Goal: Task Accomplishment & Management: Complete application form

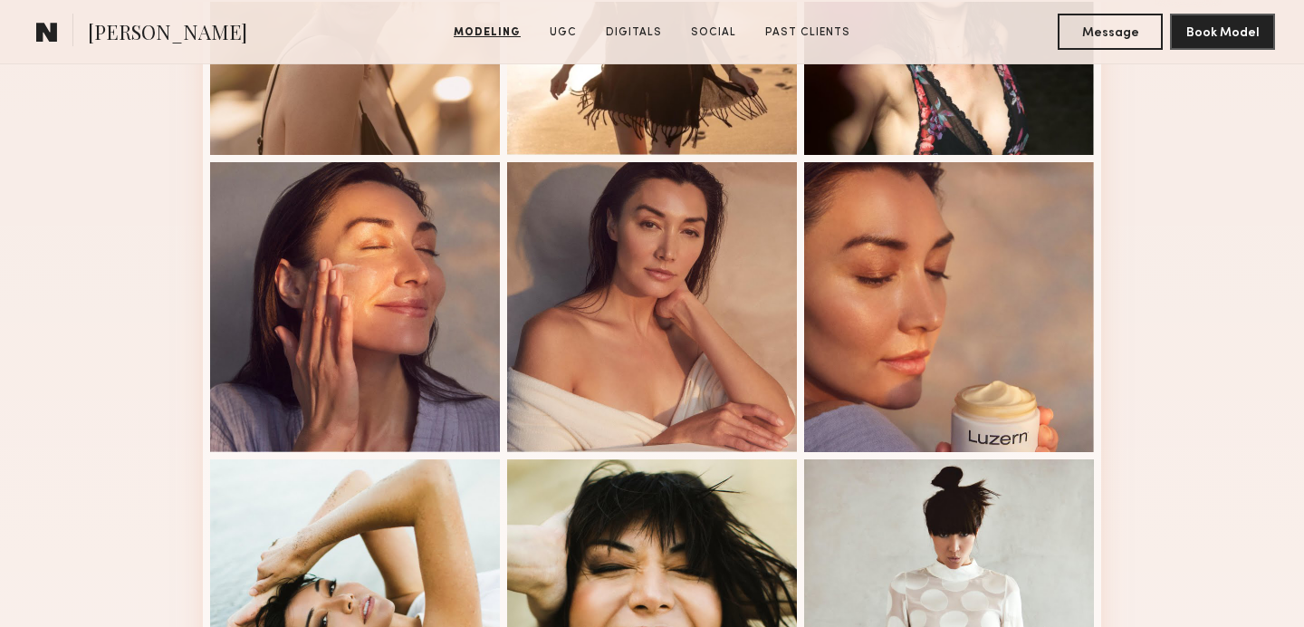
scroll to position [1233, 0]
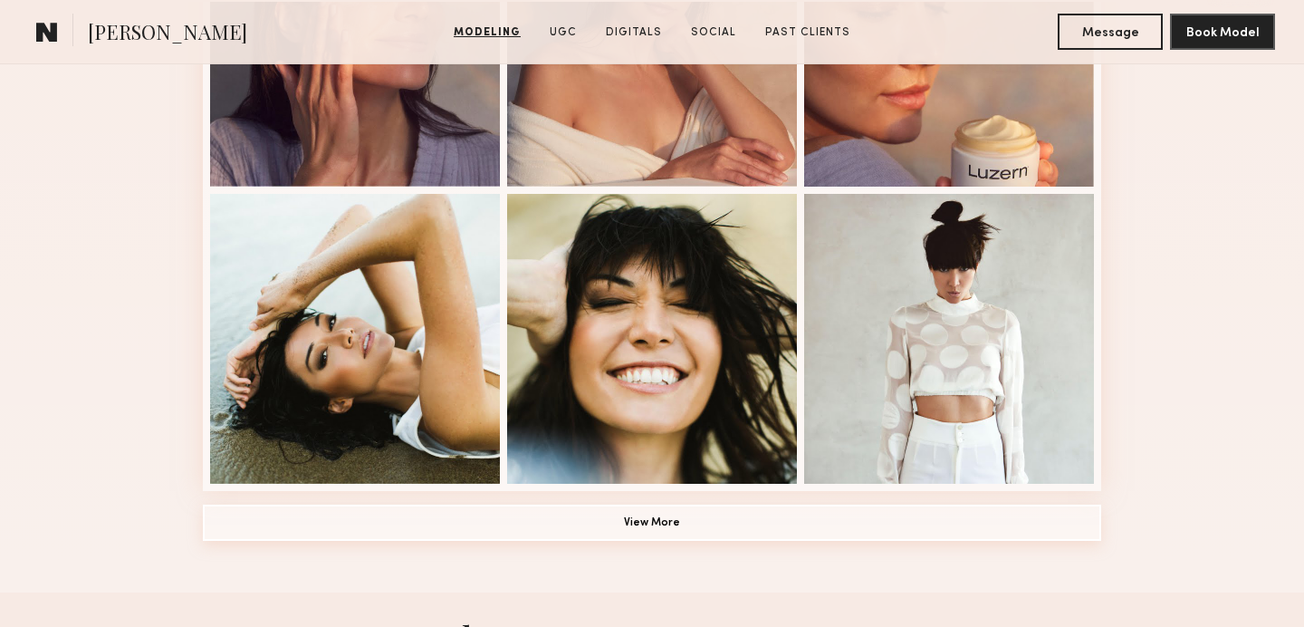
click at [549, 515] on button "View More" at bounding box center [652, 522] width 898 height 36
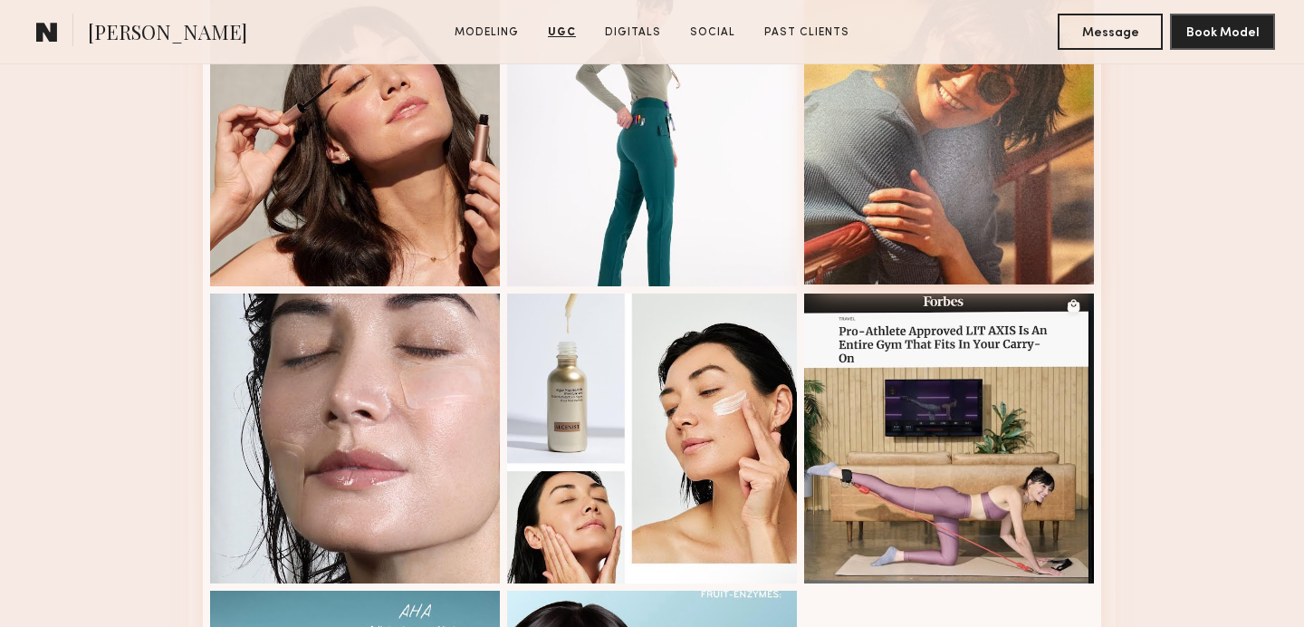
scroll to position [3670, 0]
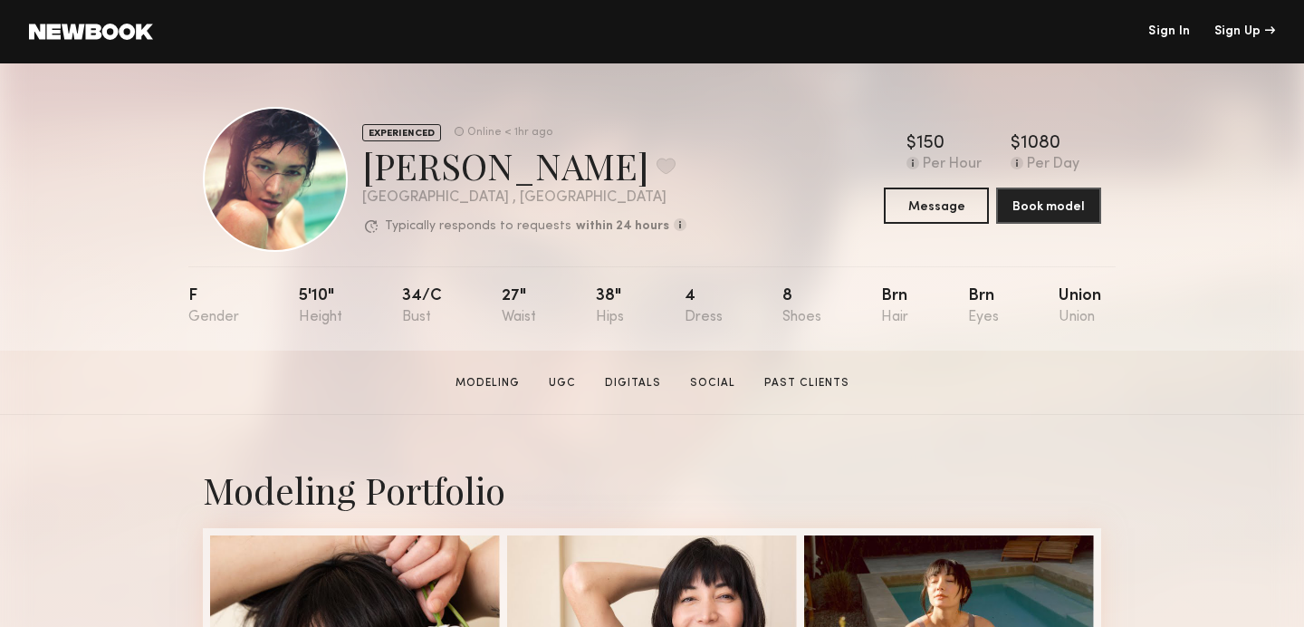
click at [64, 33] on link at bounding box center [91, 32] width 124 height 16
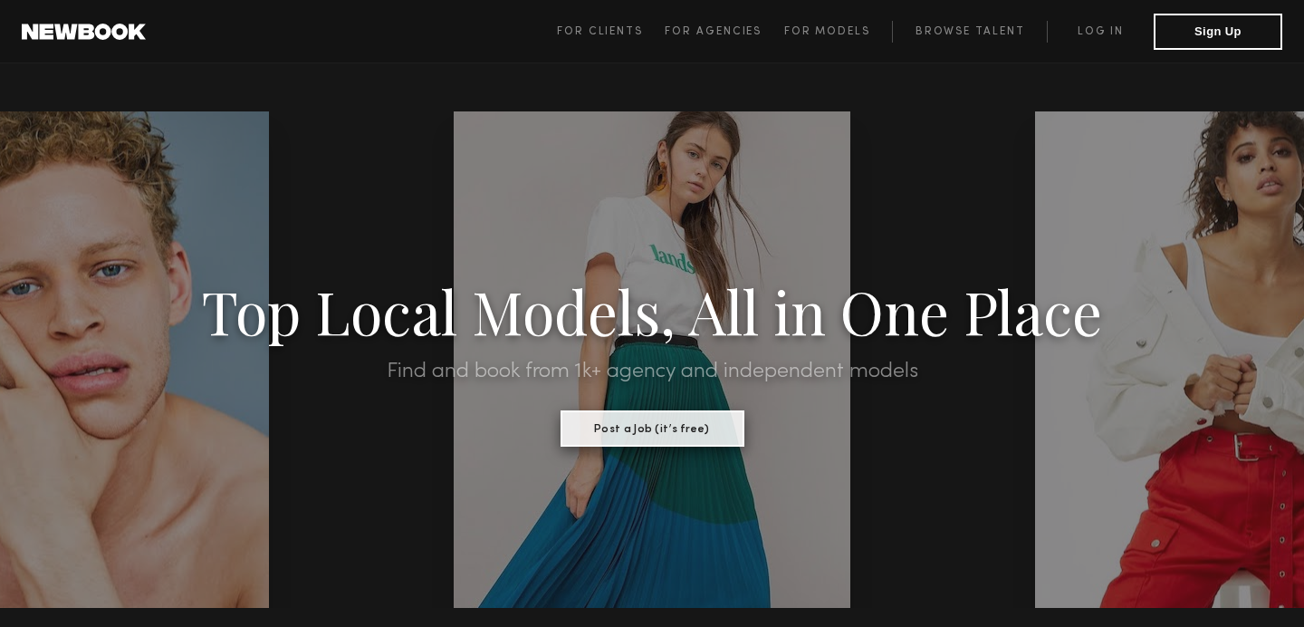
click at [610, 435] on button "Post a Job (it’s free)" at bounding box center [653, 428] width 184 height 36
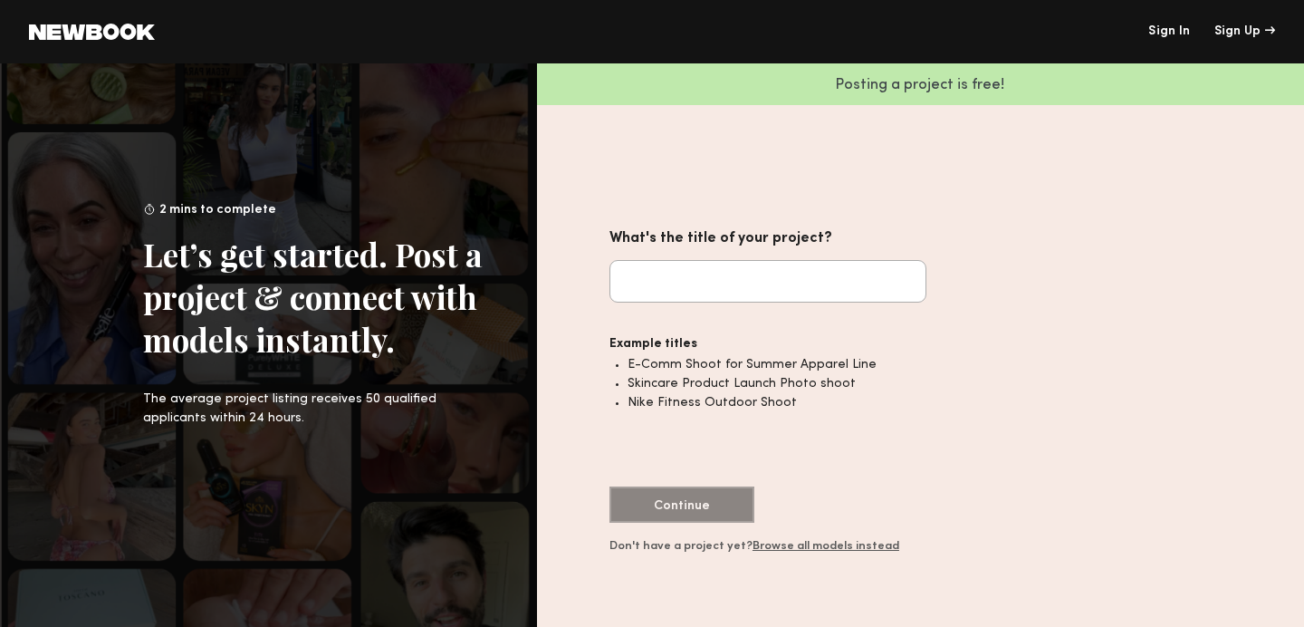
click at [63, 30] on common-icon at bounding box center [92, 32] width 126 height 16
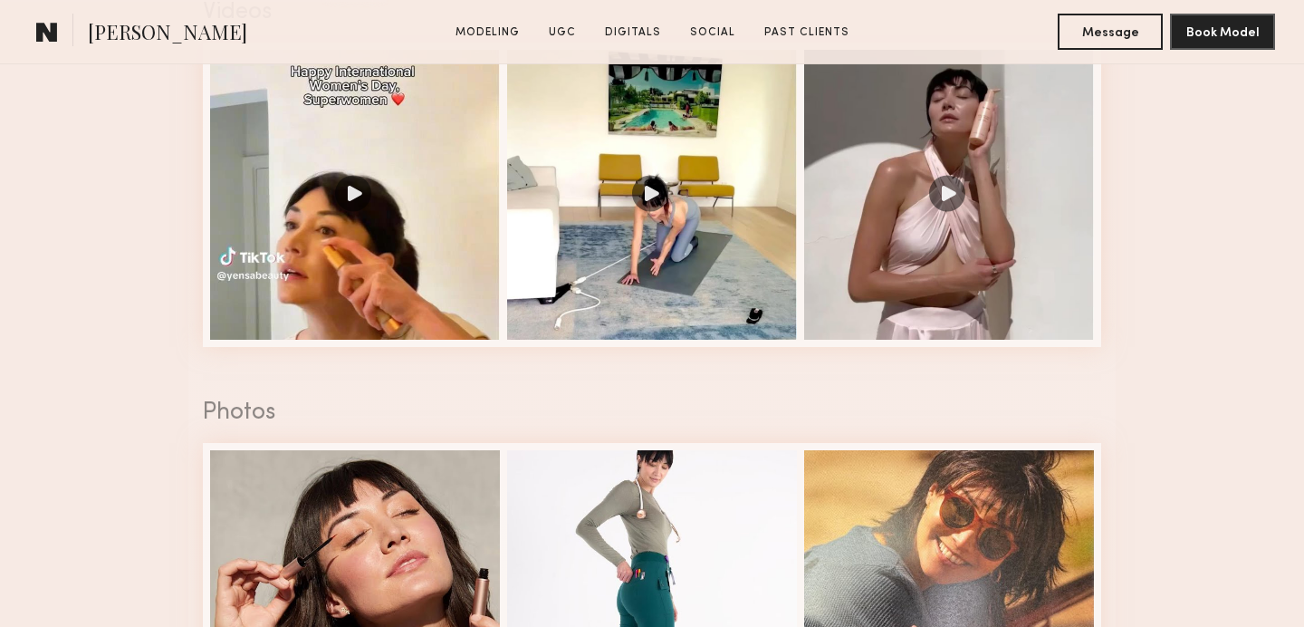
scroll to position [1946, 0]
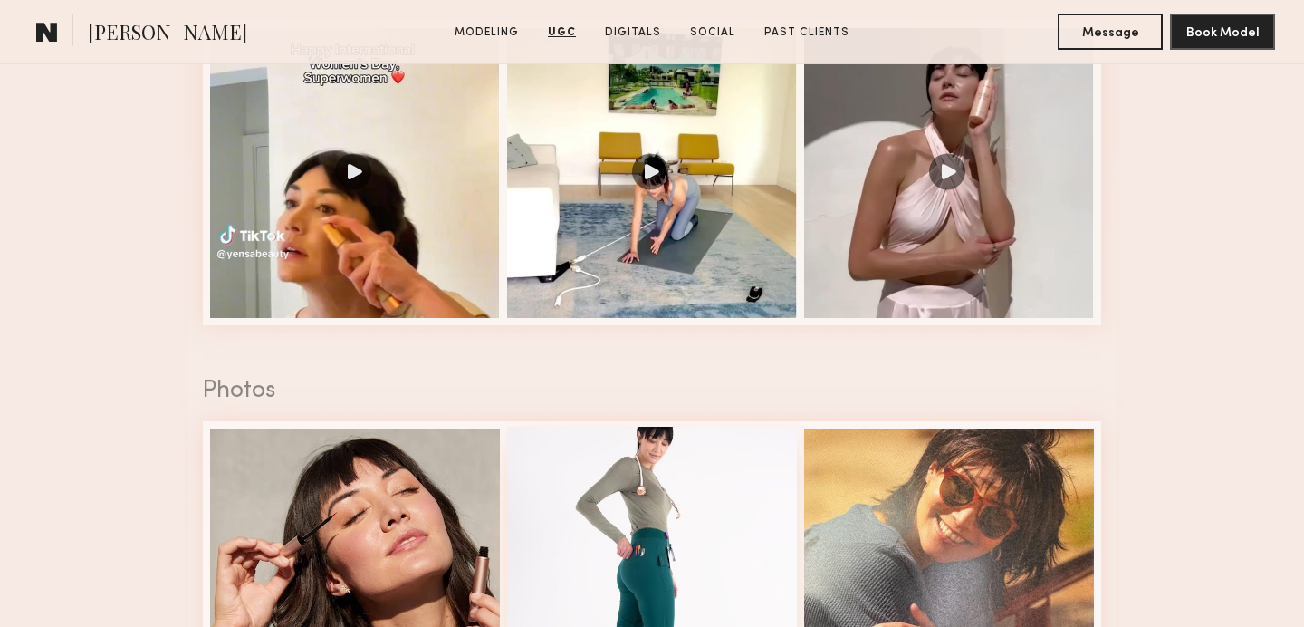
click at [683, 457] on div at bounding box center [652, 572] width 290 height 290
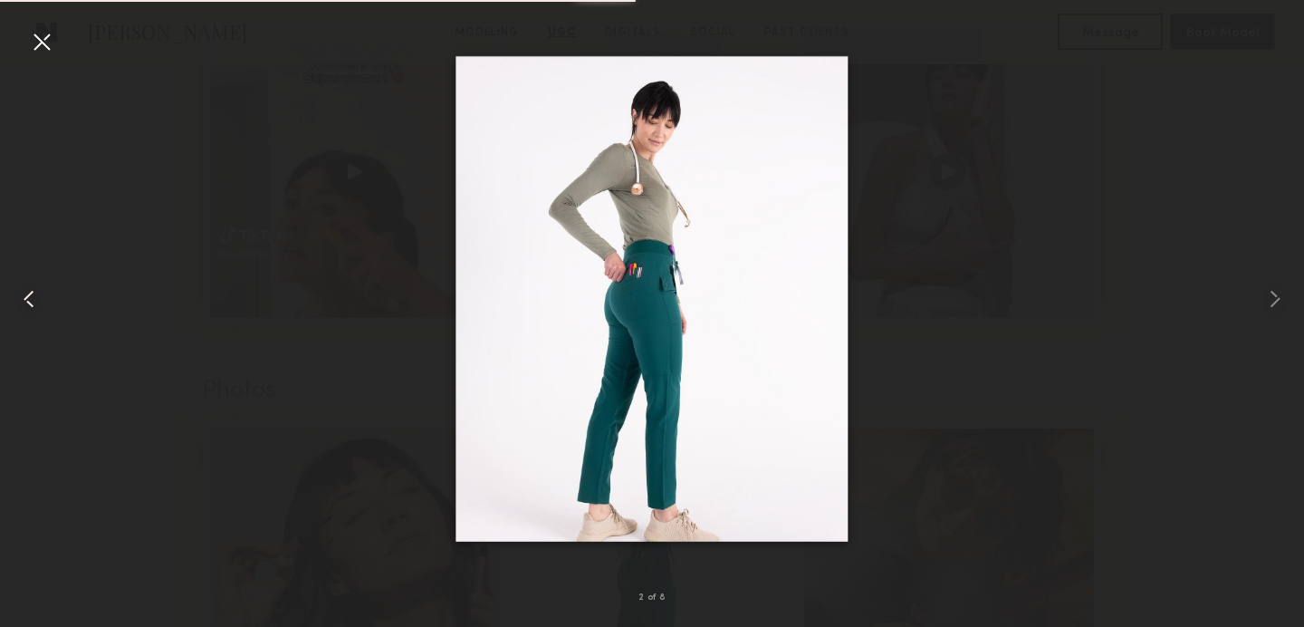
click at [24, 287] on common-icon at bounding box center [28, 298] width 29 height 29
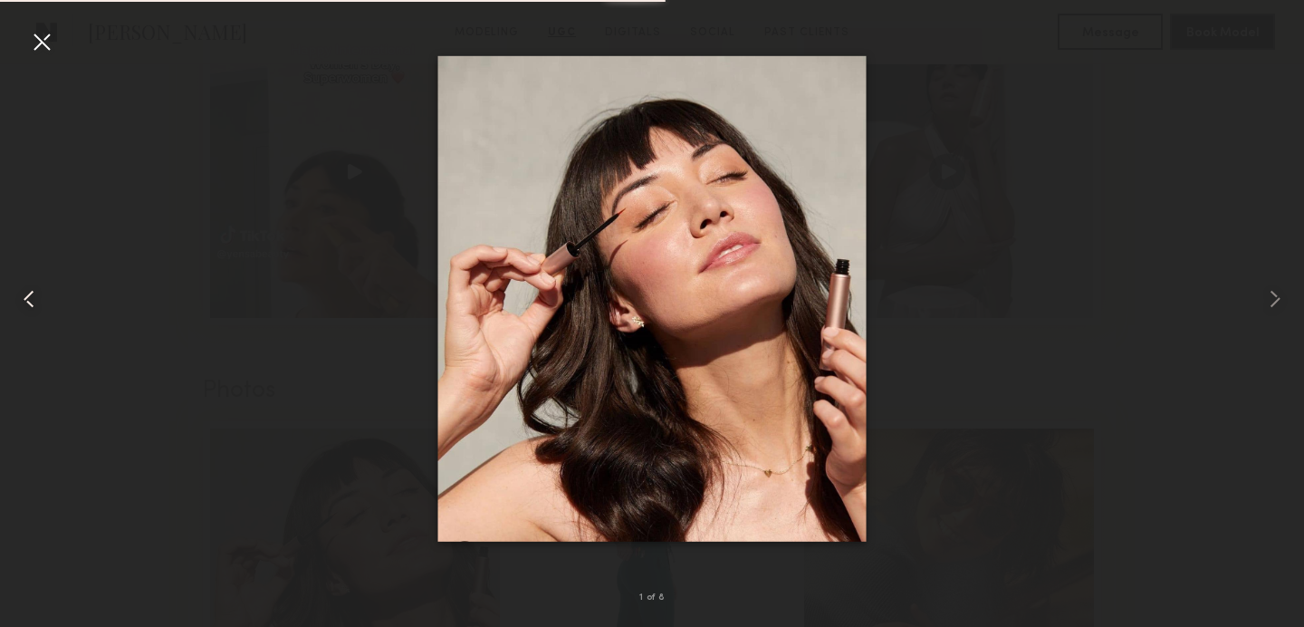
click at [24, 287] on common-icon at bounding box center [28, 298] width 29 height 29
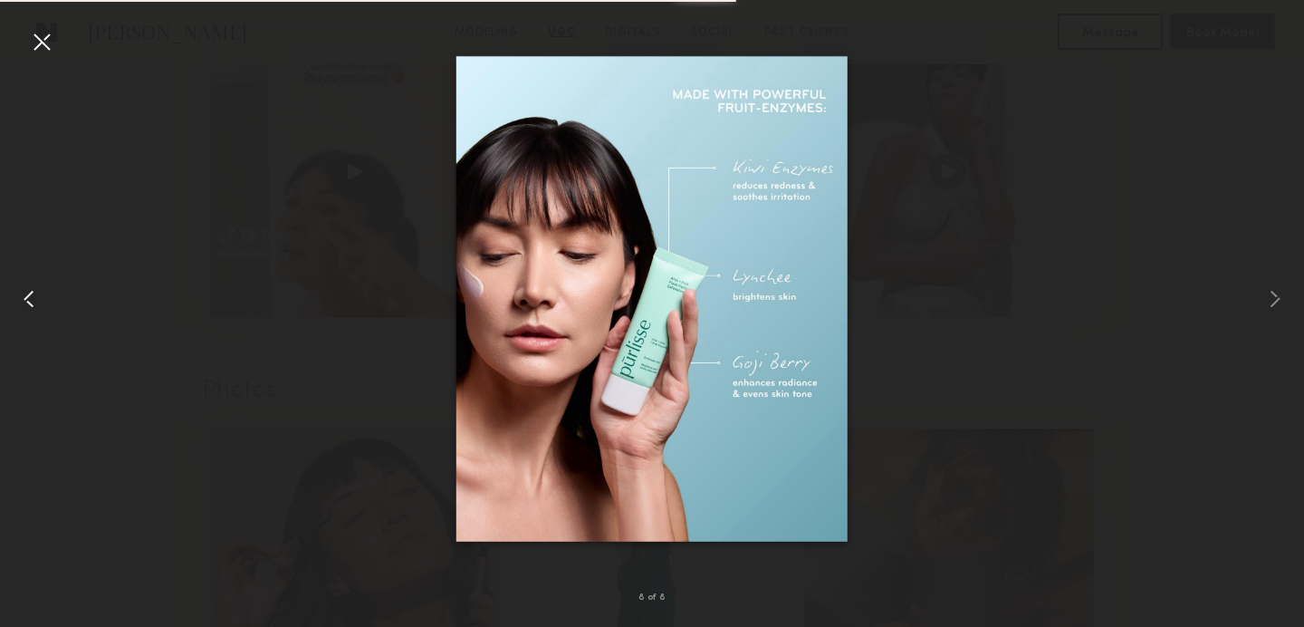
click at [24, 287] on common-icon at bounding box center [28, 298] width 29 height 29
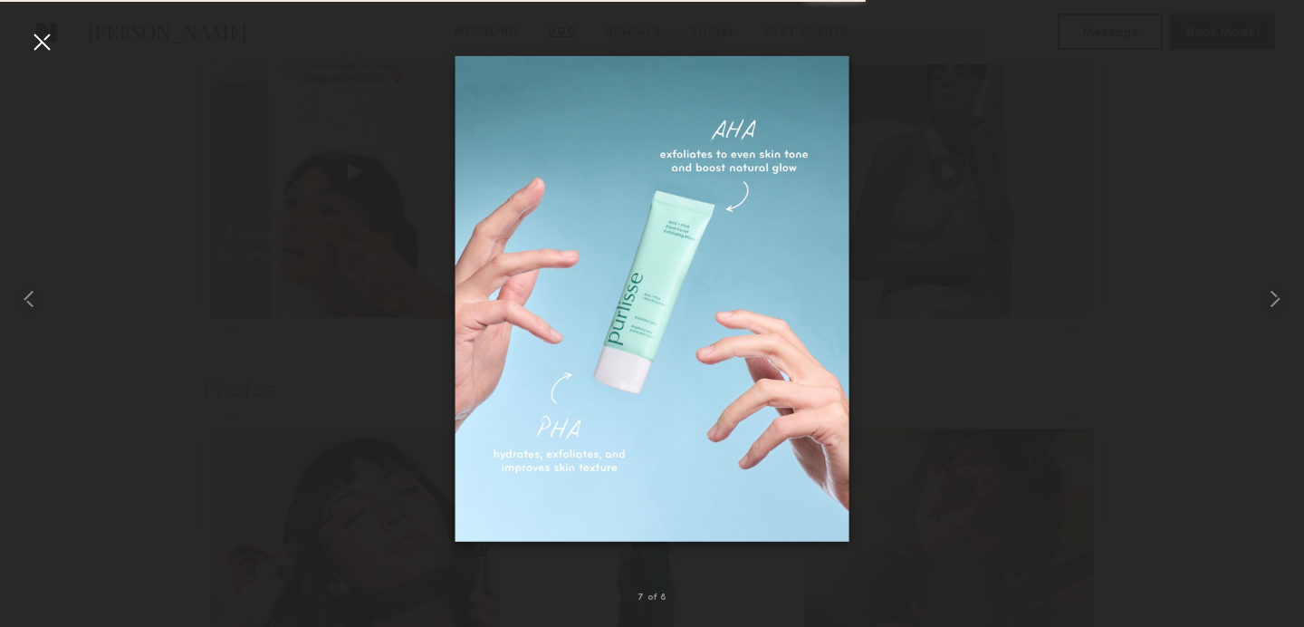
click at [36, 43] on div at bounding box center [41, 41] width 29 height 29
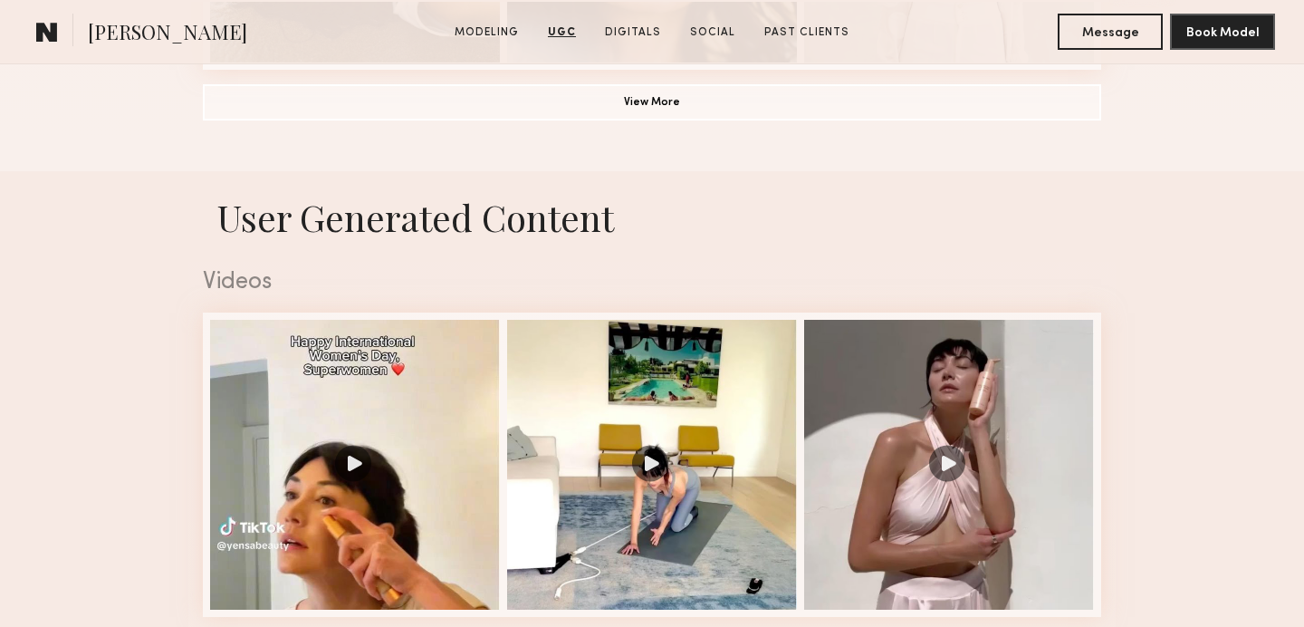
scroll to position [1559, 0]
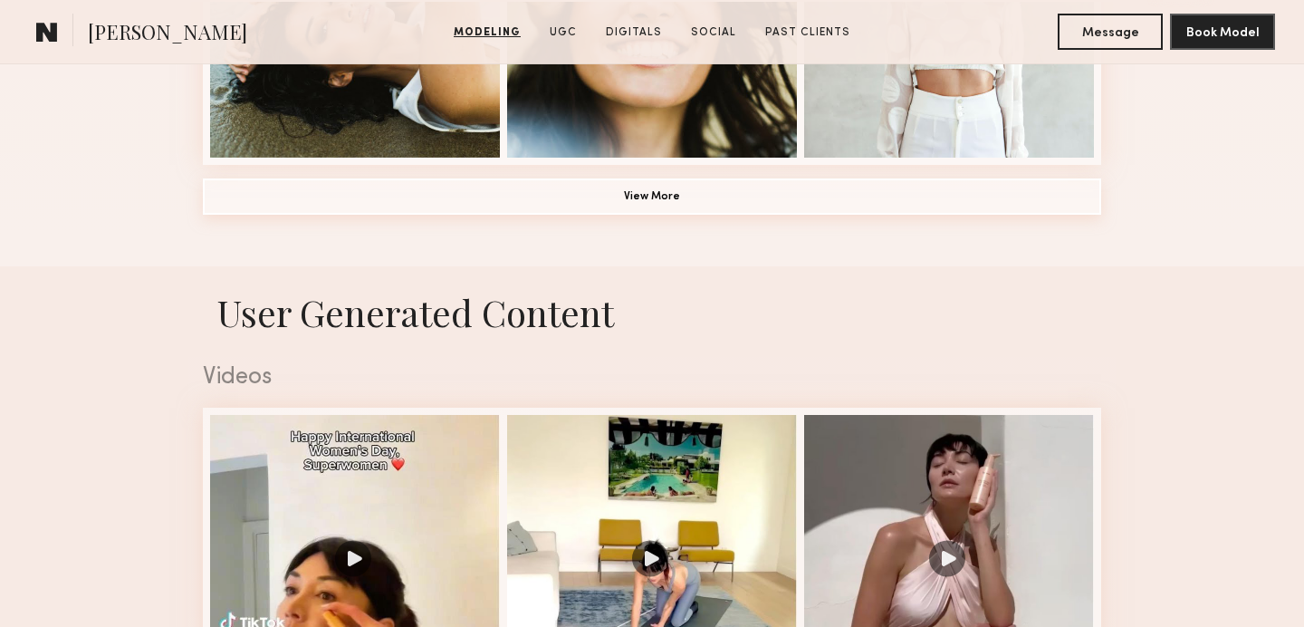
click at [487, 198] on button "View More" at bounding box center [652, 196] width 898 height 36
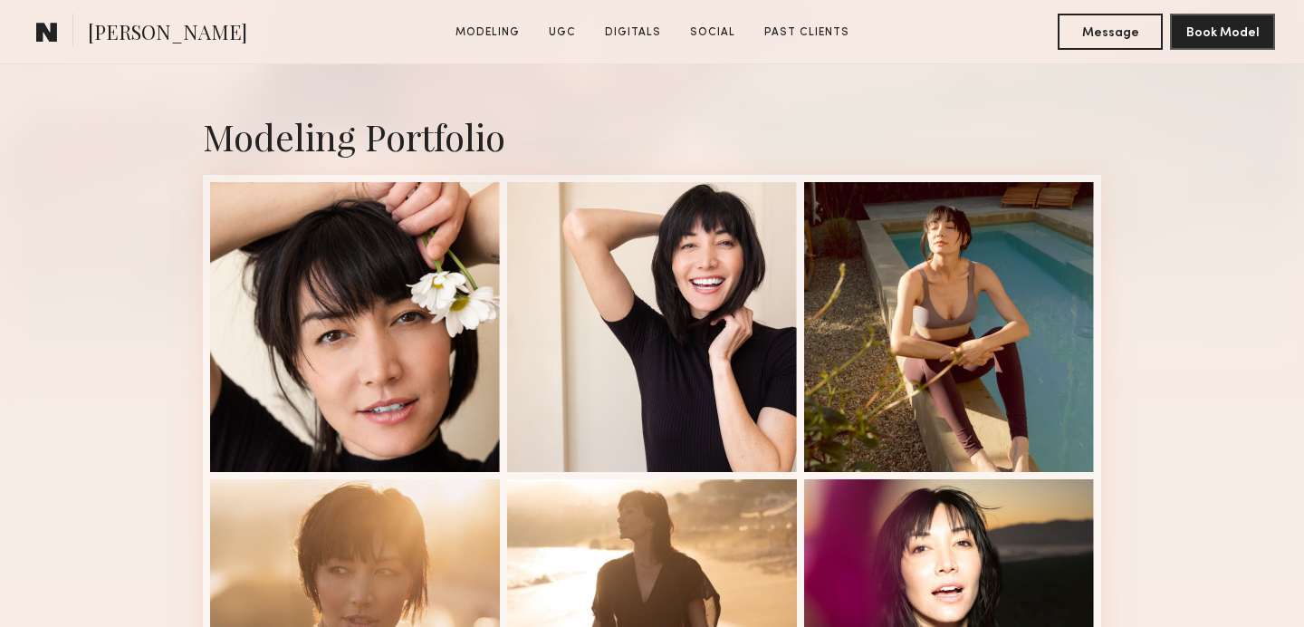
scroll to position [362, 0]
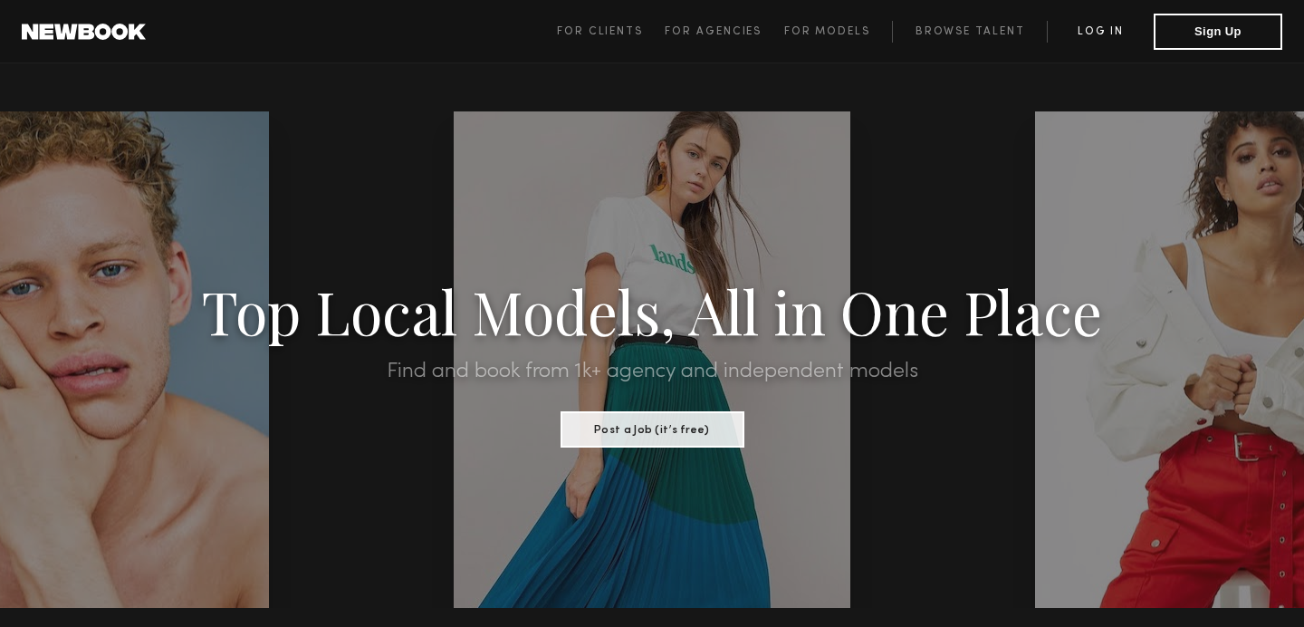
click at [1110, 23] on link "Log in" at bounding box center [1100, 32] width 107 height 22
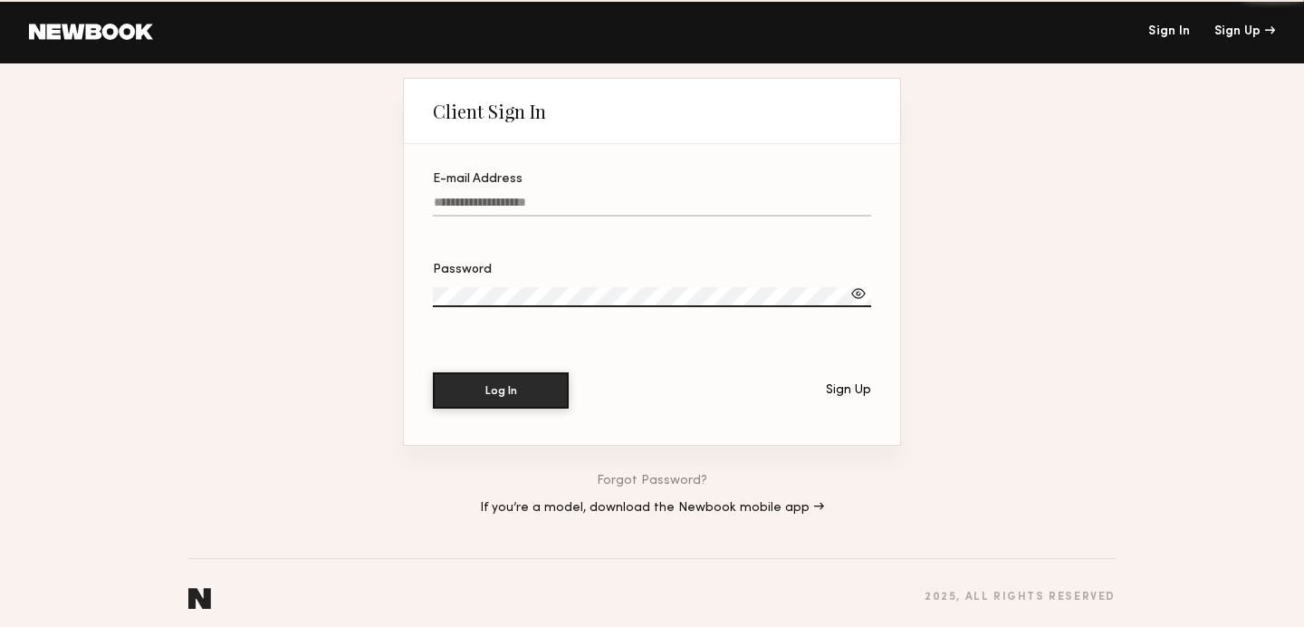
type input "**********"
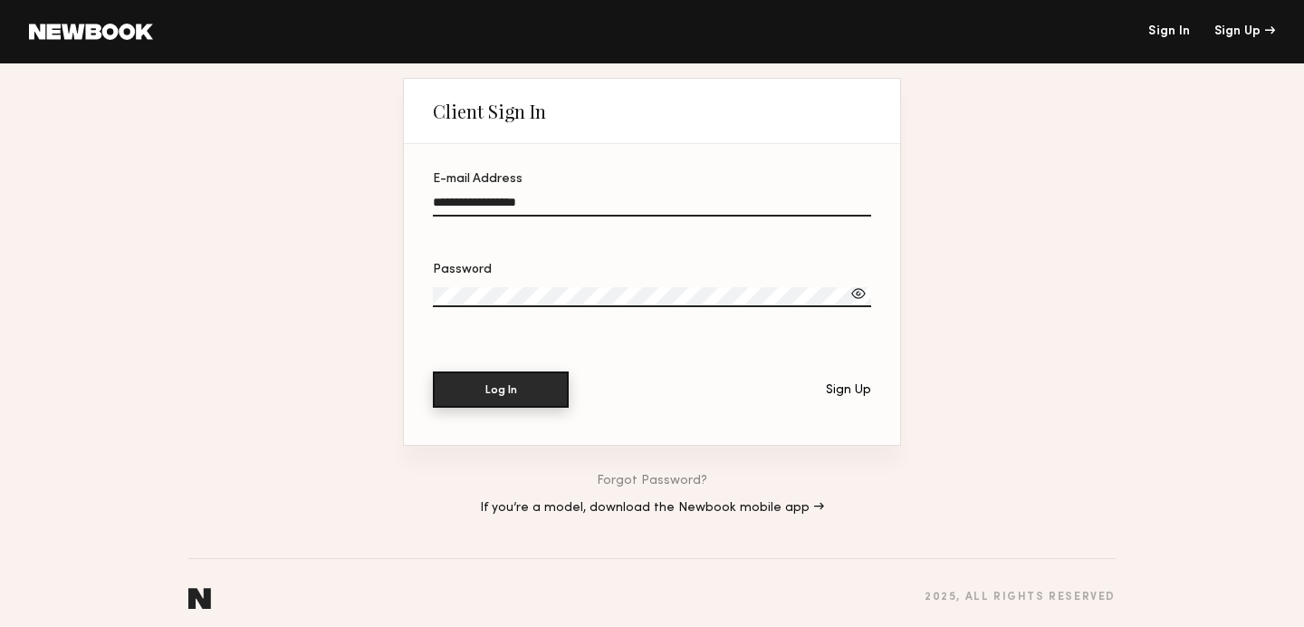
click at [495, 387] on button "Log In" at bounding box center [501, 389] width 136 height 36
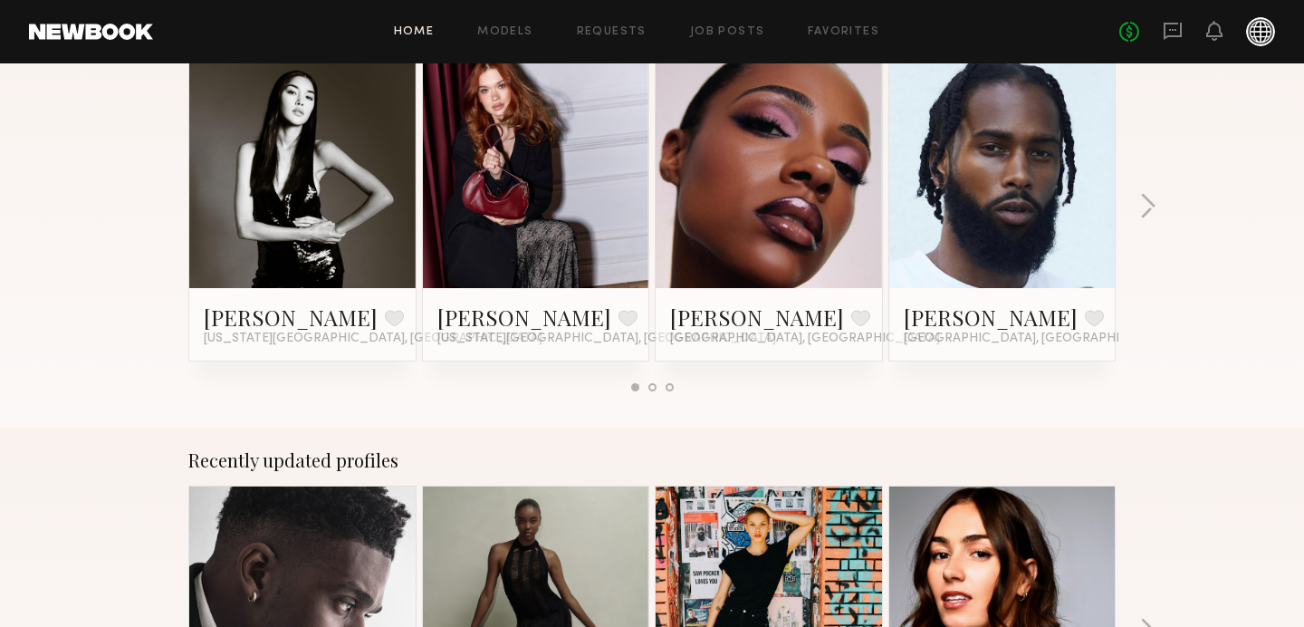
scroll to position [555, 0]
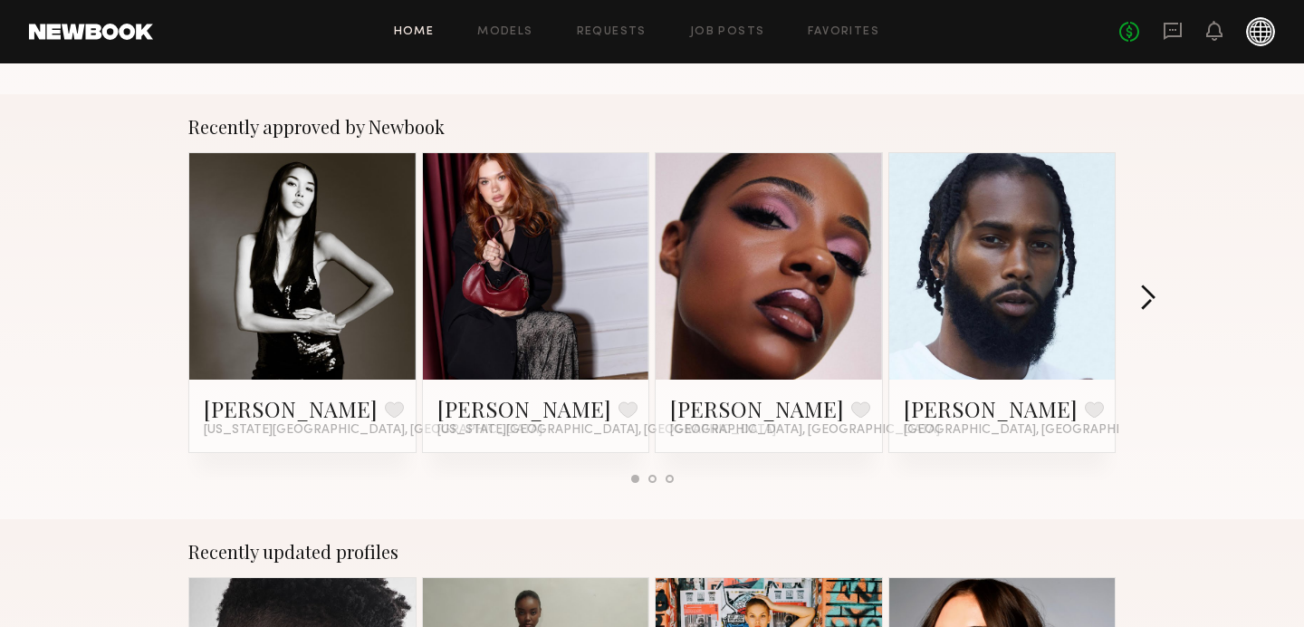
click at [1155, 297] on button "button" at bounding box center [1147, 299] width 17 height 30
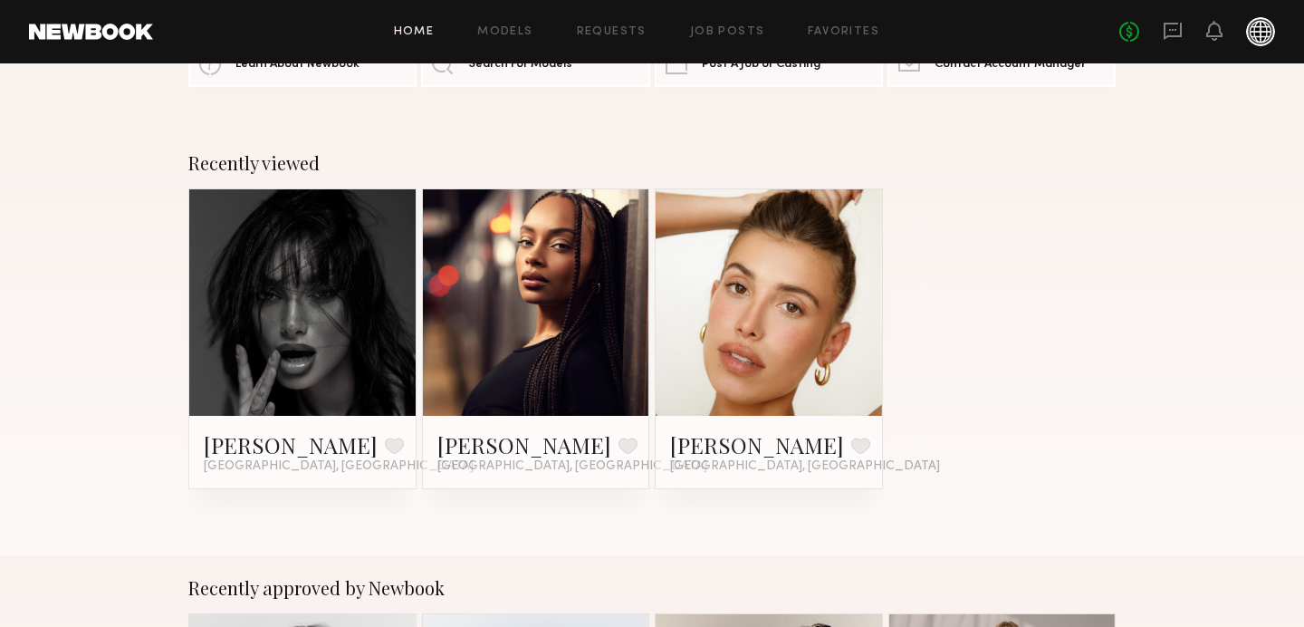
scroll to position [48, 0]
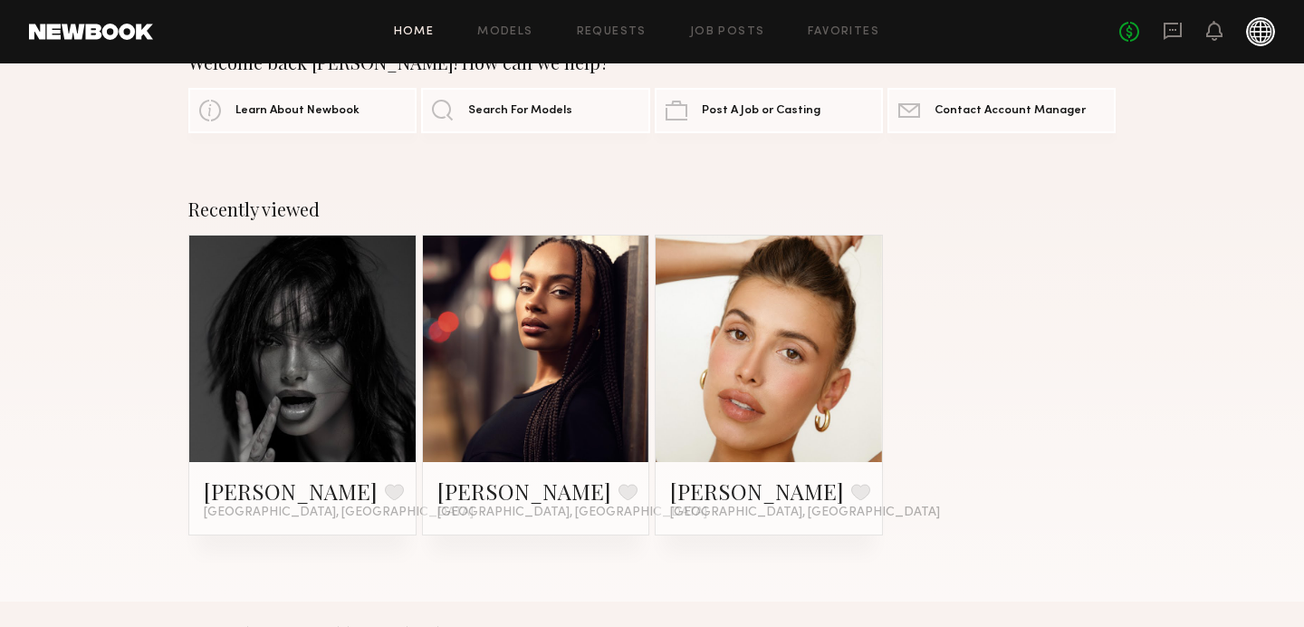
click at [744, 314] on link at bounding box center [769, 348] width 110 height 226
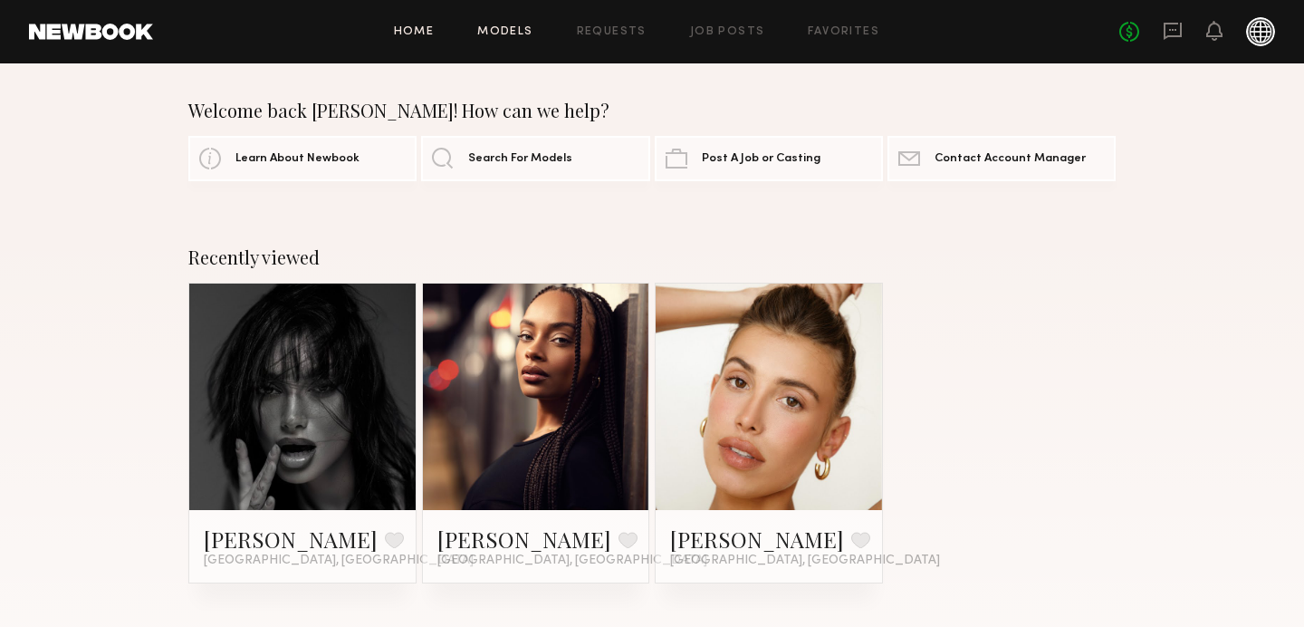
click at [505, 28] on link "Models" at bounding box center [504, 32] width 55 height 12
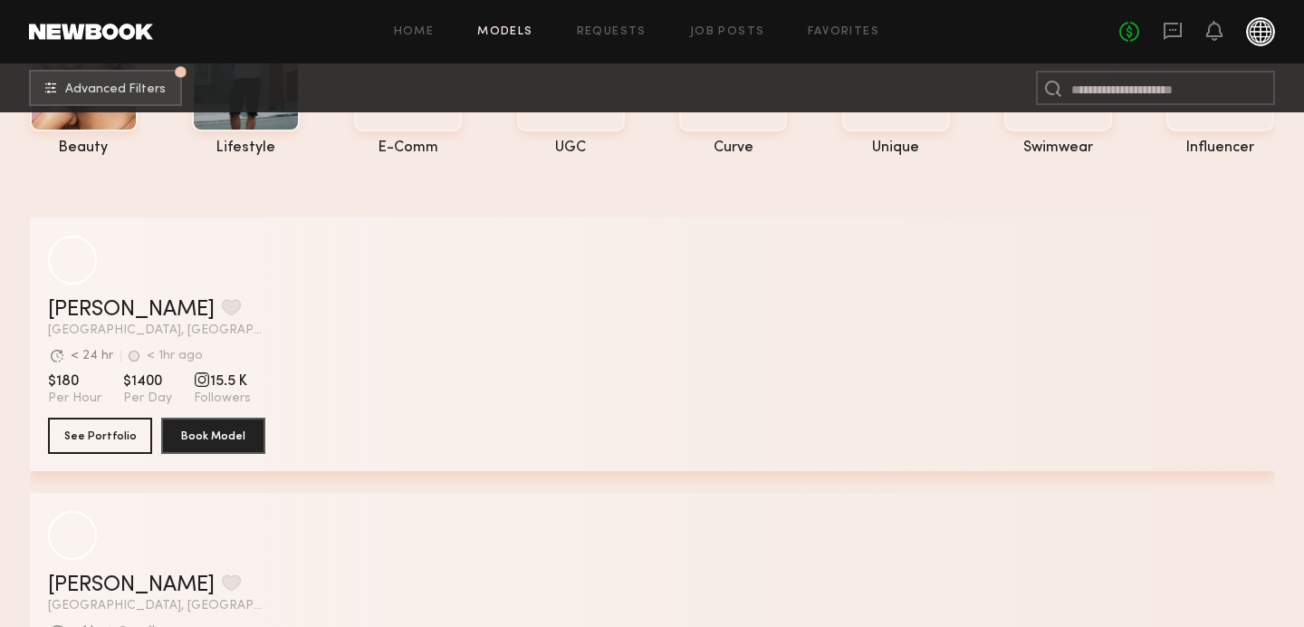
scroll to position [192, 0]
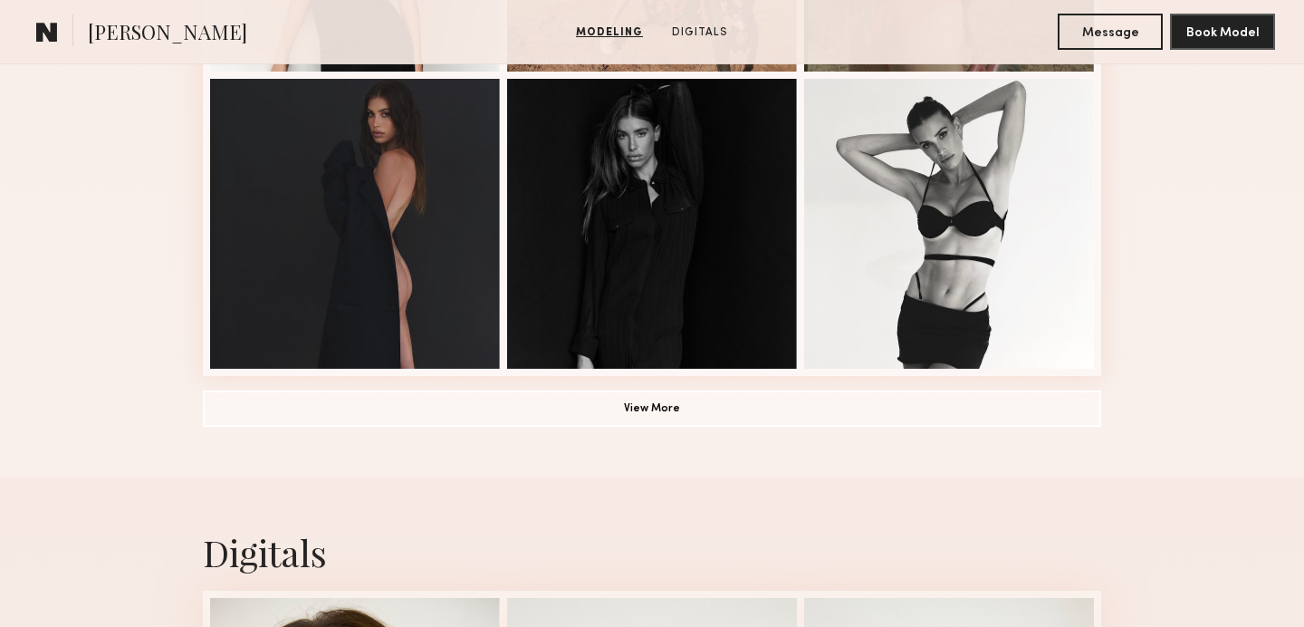
scroll to position [1369, 0]
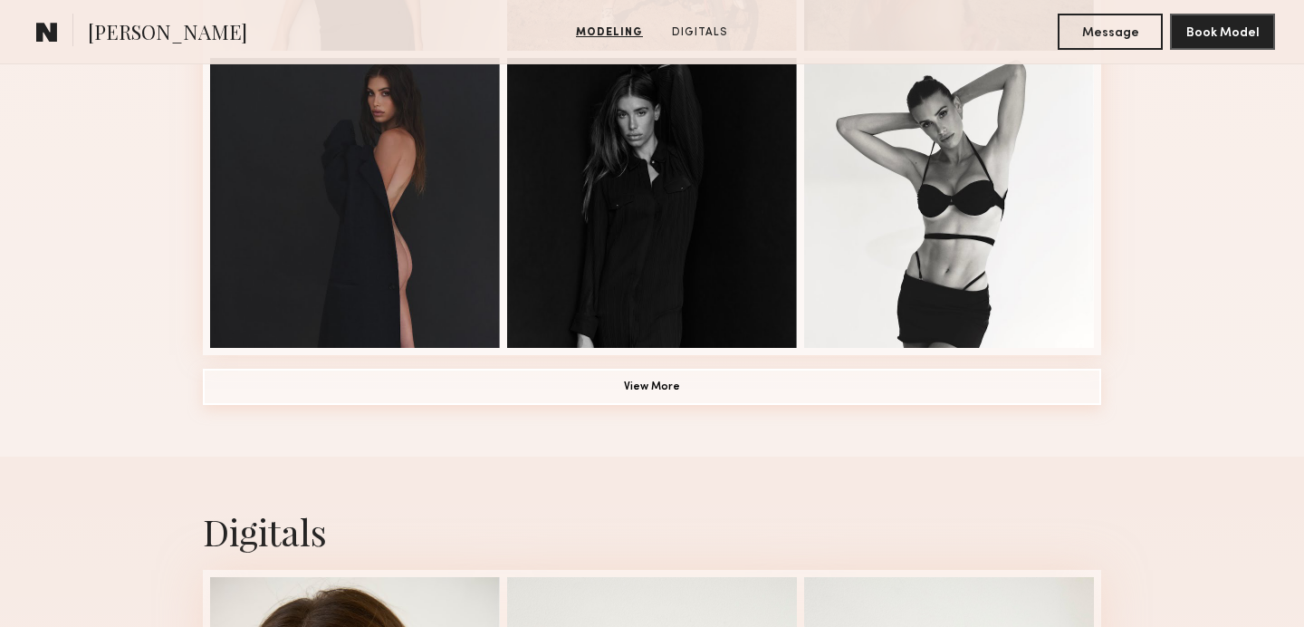
click at [572, 380] on button "View More" at bounding box center [652, 387] width 898 height 36
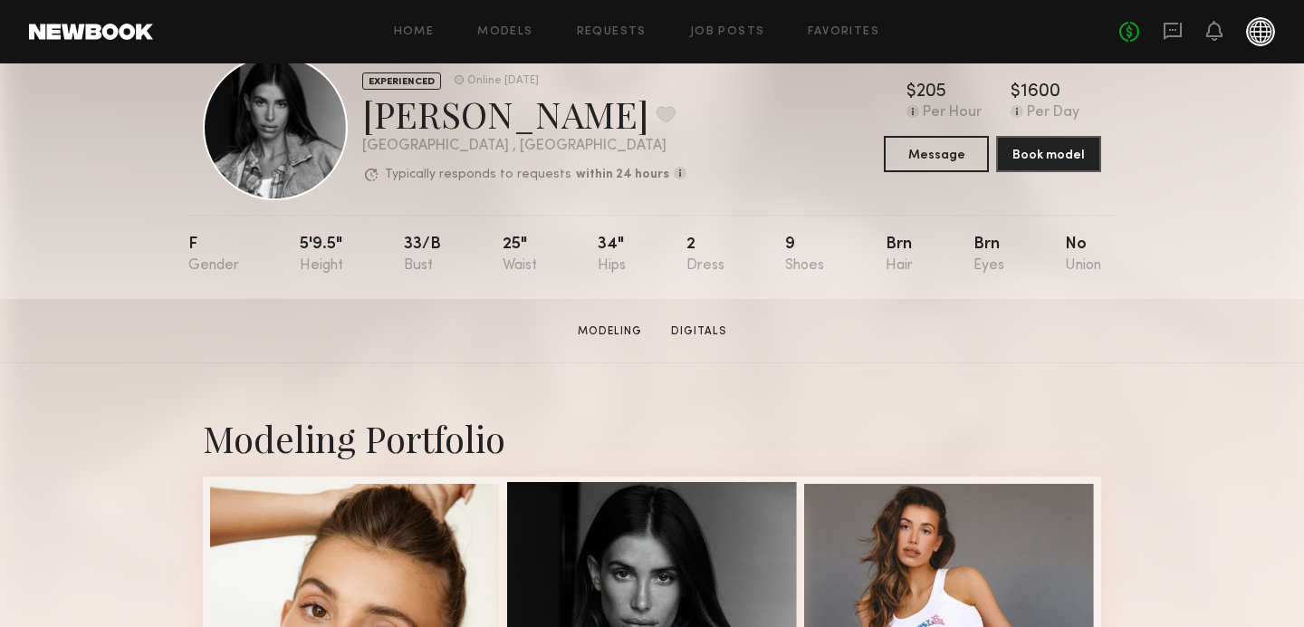
scroll to position [64, 0]
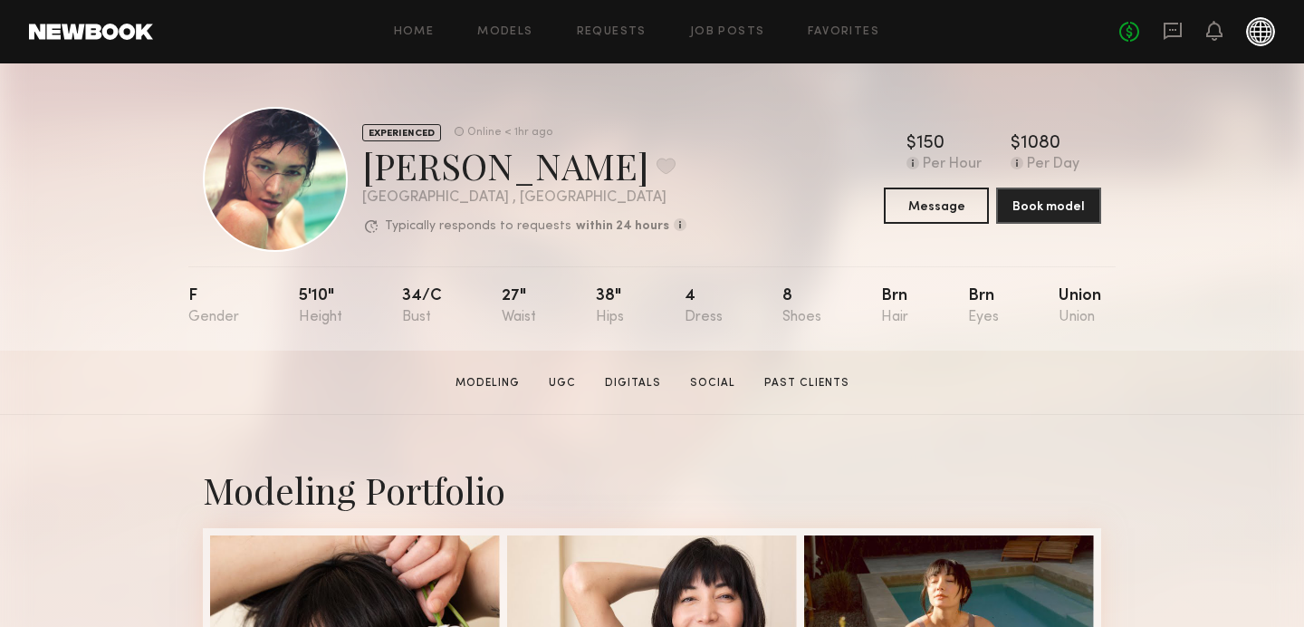
click at [508, 38] on div "Home Models Requests Job Posts Favorites Sign Out No fees up to $5,000" at bounding box center [714, 31] width 1122 height 29
click at [506, 28] on link "Models" at bounding box center [504, 32] width 55 height 12
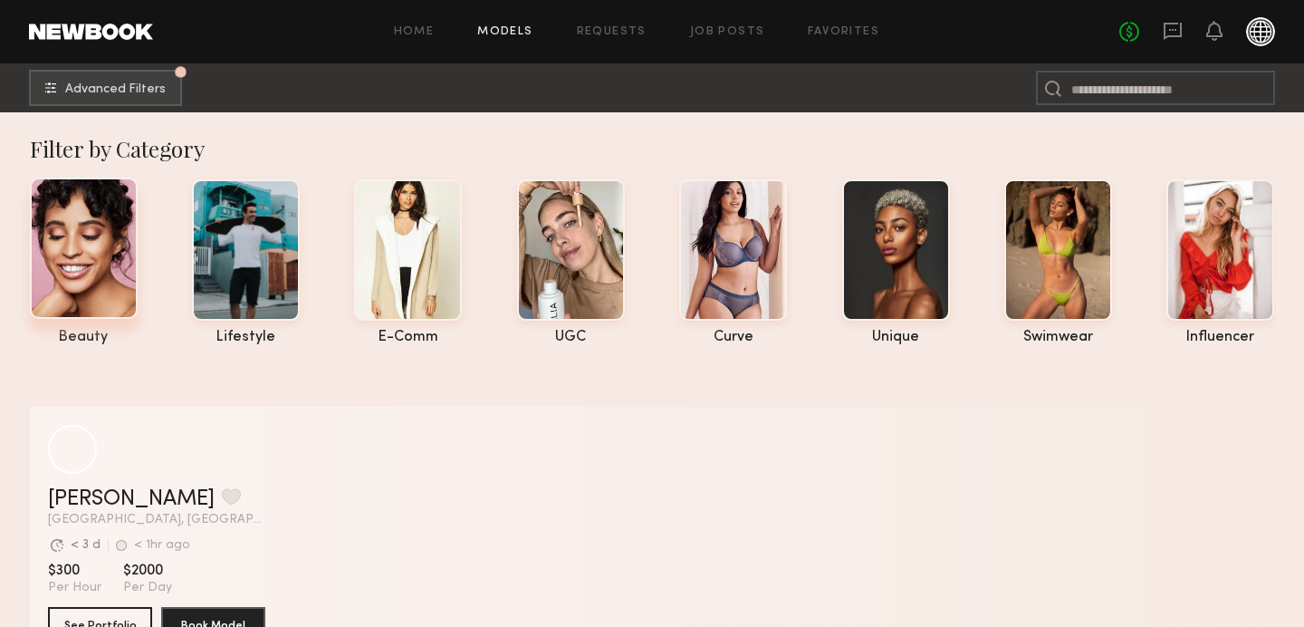
click at [100, 255] on div at bounding box center [84, 248] width 108 height 141
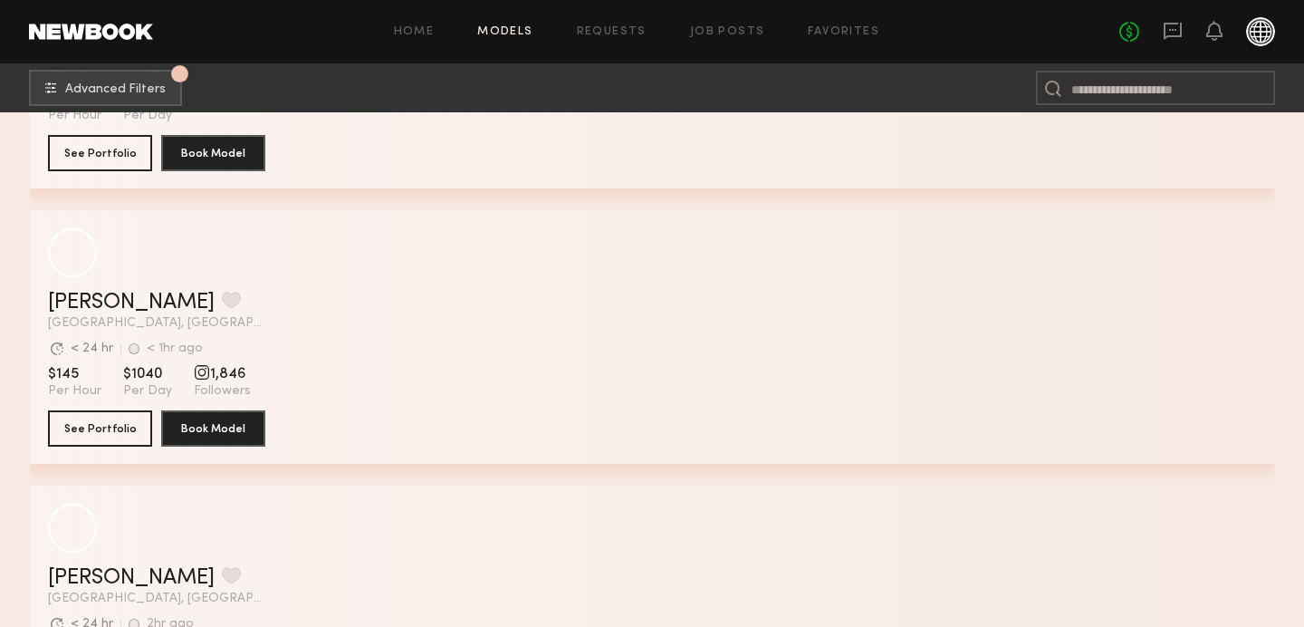
scroll to position [245, 0]
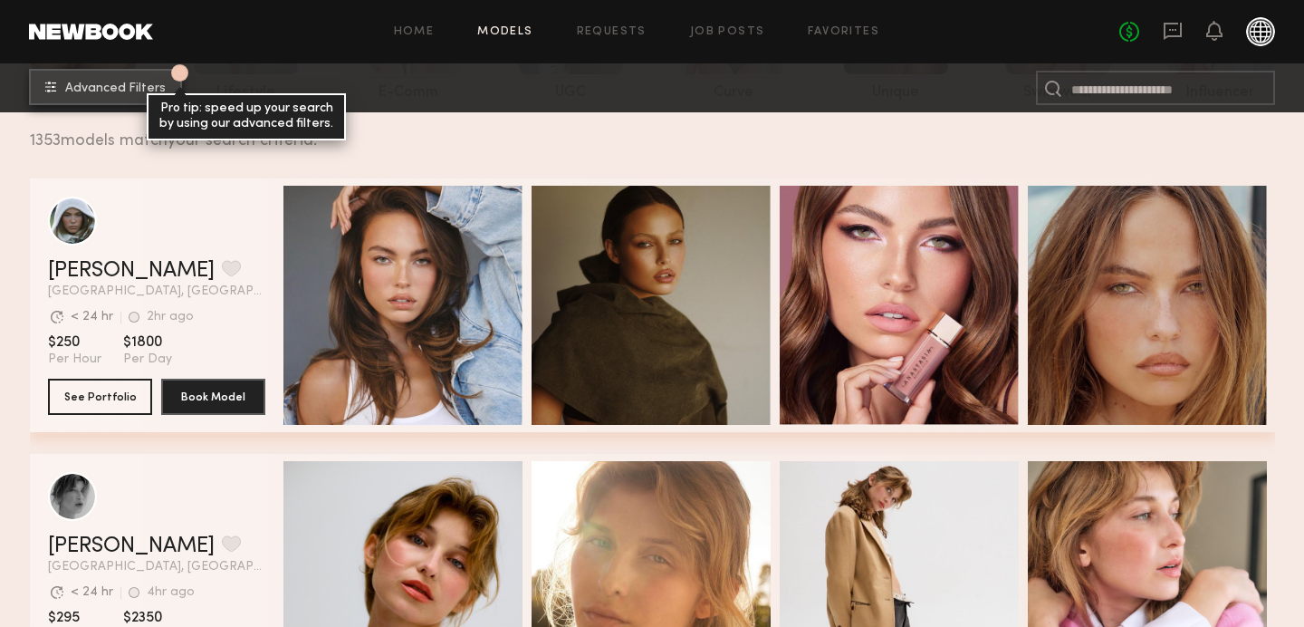
click at [131, 91] on span "Advanced Filters" at bounding box center [115, 88] width 101 height 13
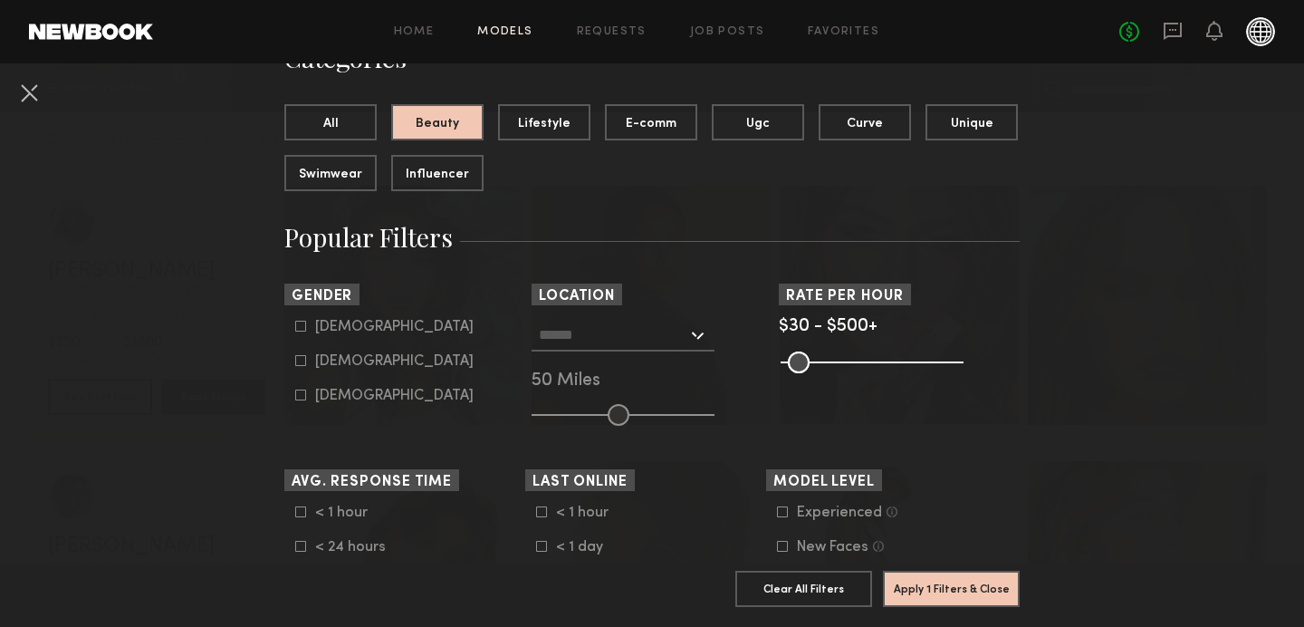
scroll to position [198, 0]
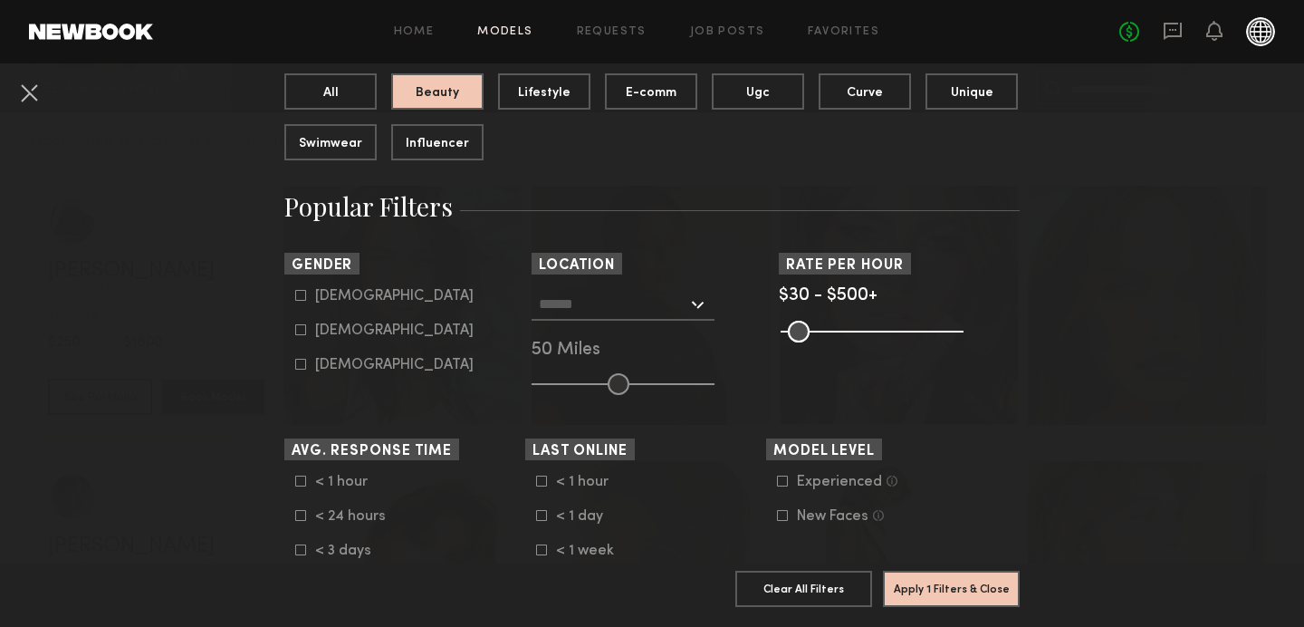
click at [301, 330] on icon at bounding box center [300, 329] width 11 height 11
type input "**"
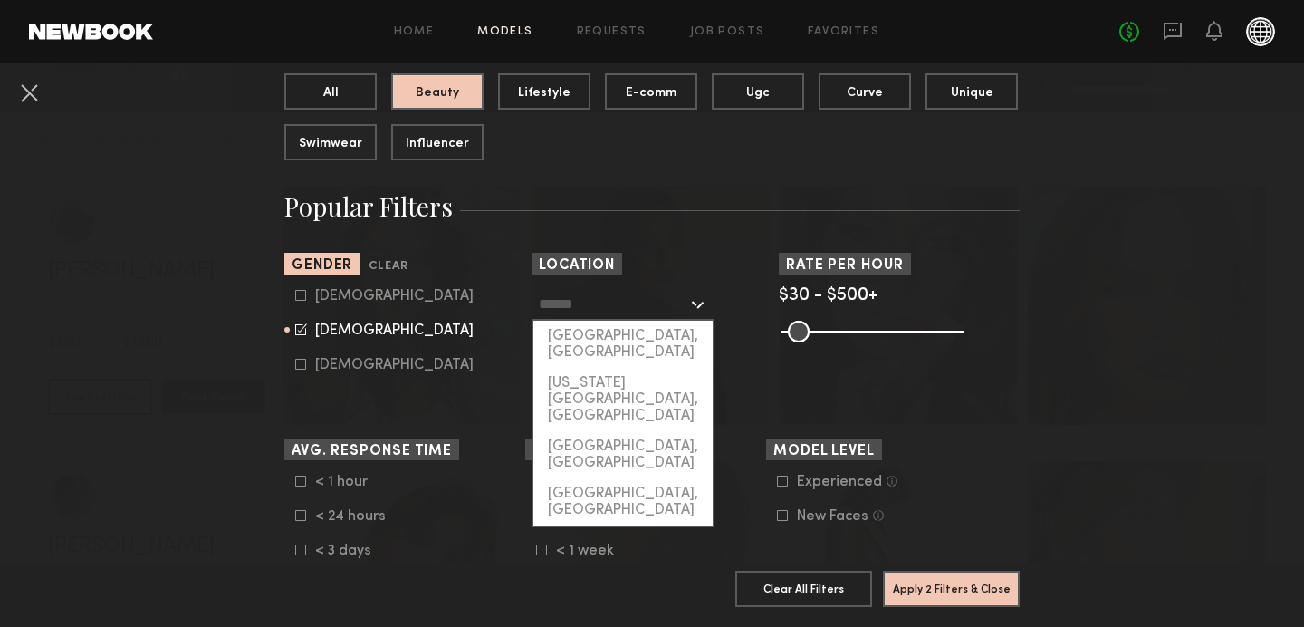
click at [561, 308] on input "text" at bounding box center [613, 303] width 149 height 31
click at [661, 339] on div "[GEOGRAPHIC_DATA], [GEOGRAPHIC_DATA]" at bounding box center [622, 344] width 179 height 47
type input "**********"
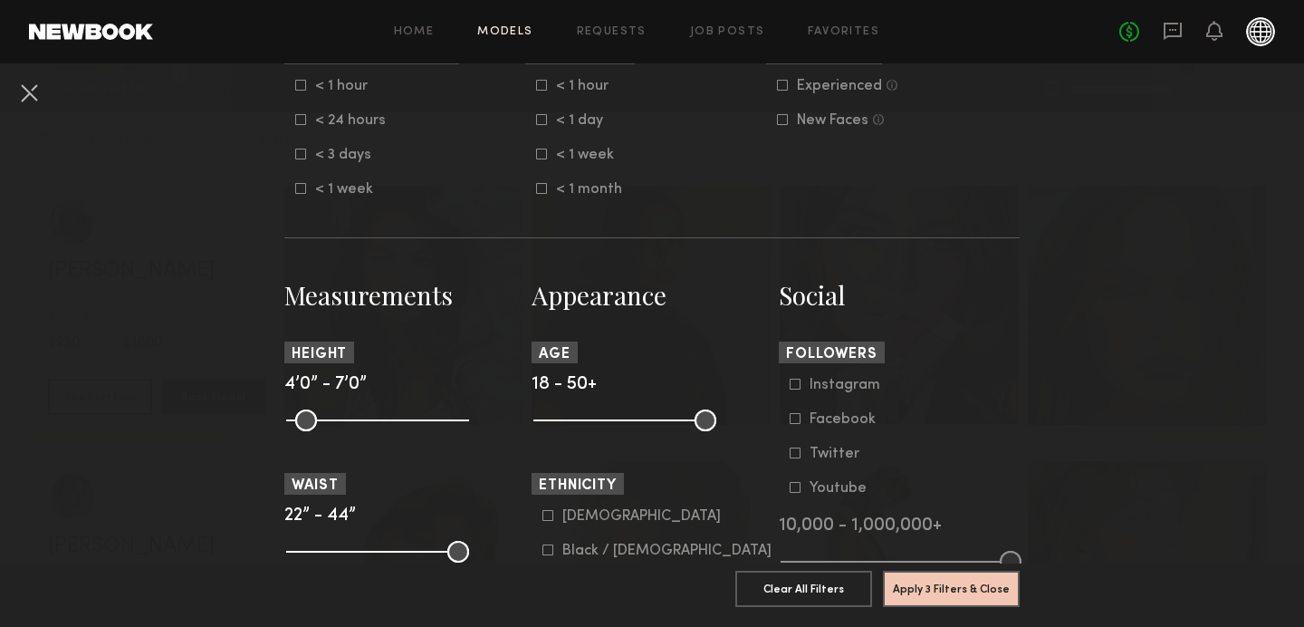
scroll to position [600, 0]
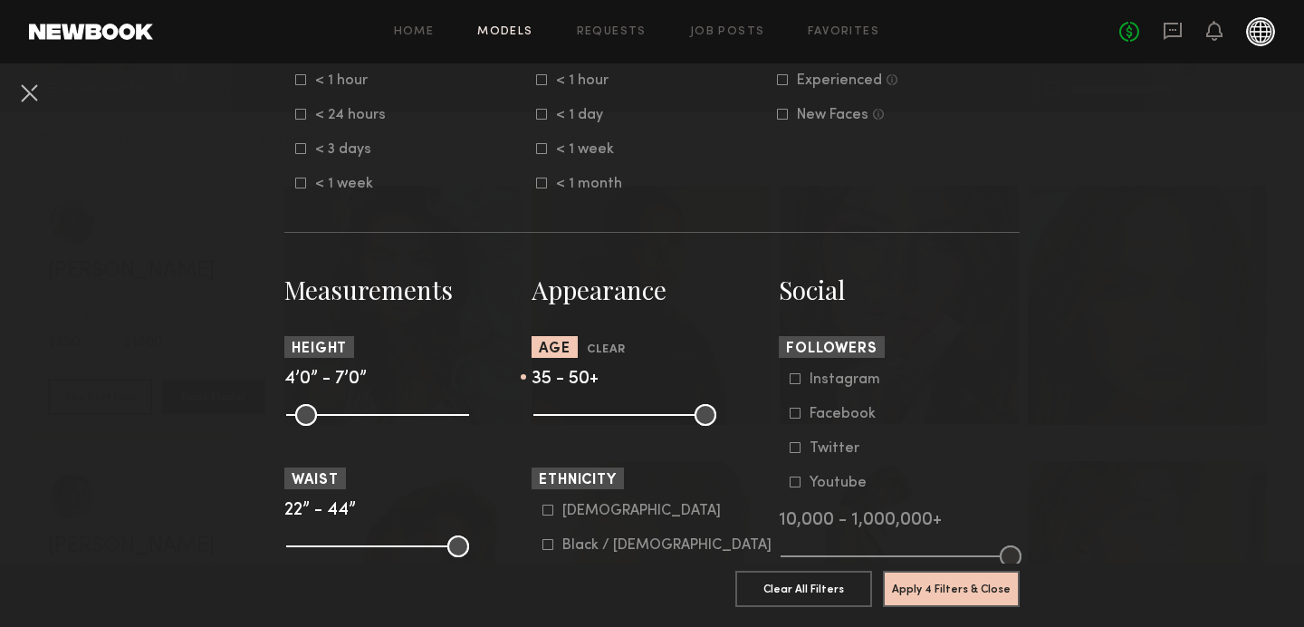
drag, startPoint x: 544, startPoint y: 408, endPoint x: 629, endPoint y: 399, distance: 84.7
type input "**"
click at [629, 404] on input "range" at bounding box center [624, 415] width 183 height 22
click at [927, 586] on button "Apply 4 Filters & Close" at bounding box center [951, 588] width 137 height 36
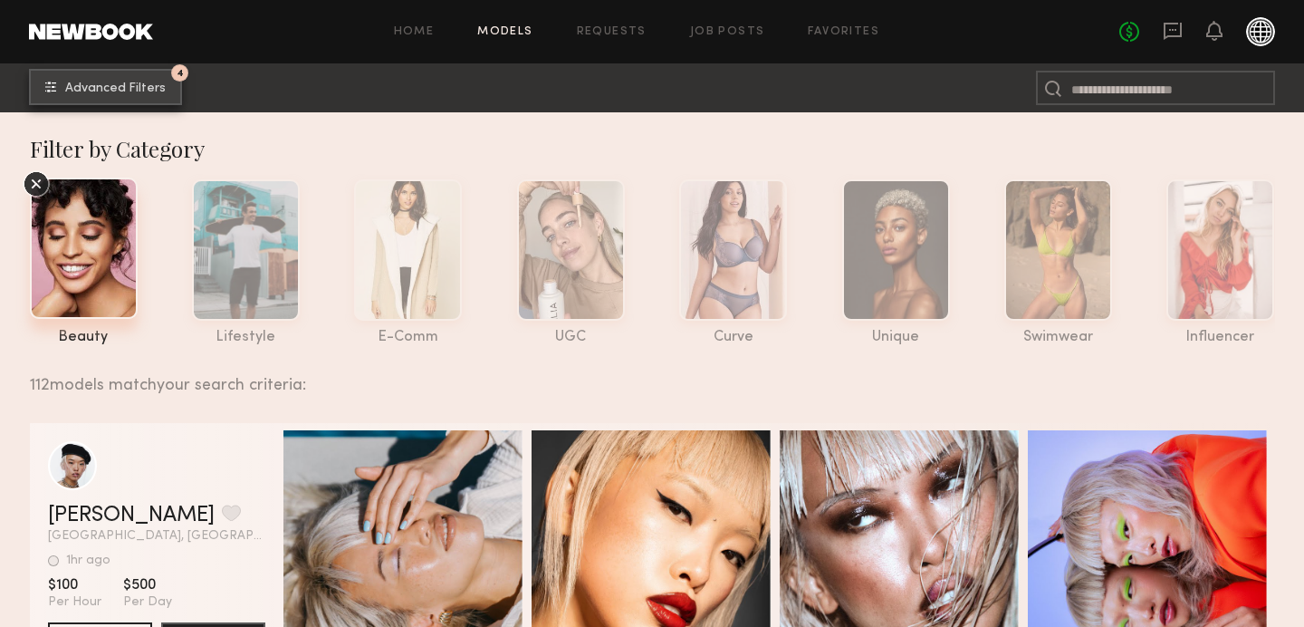
click at [89, 91] on span "Advanced Filters" at bounding box center [115, 88] width 101 height 13
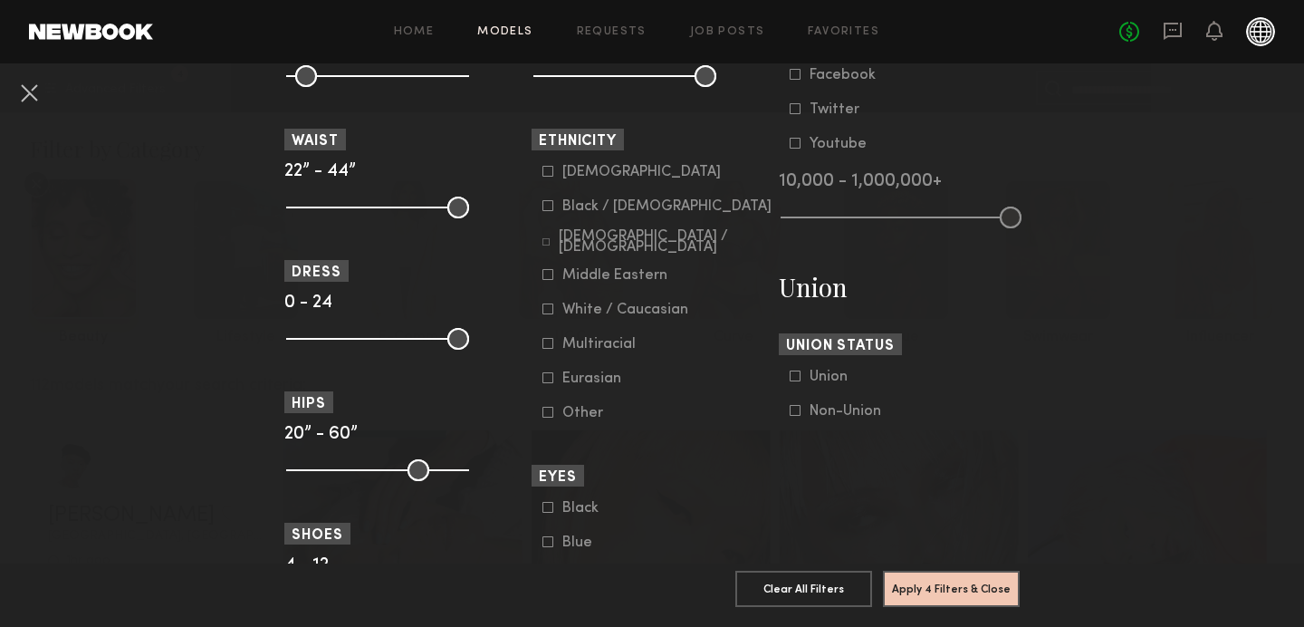
scroll to position [928, 0]
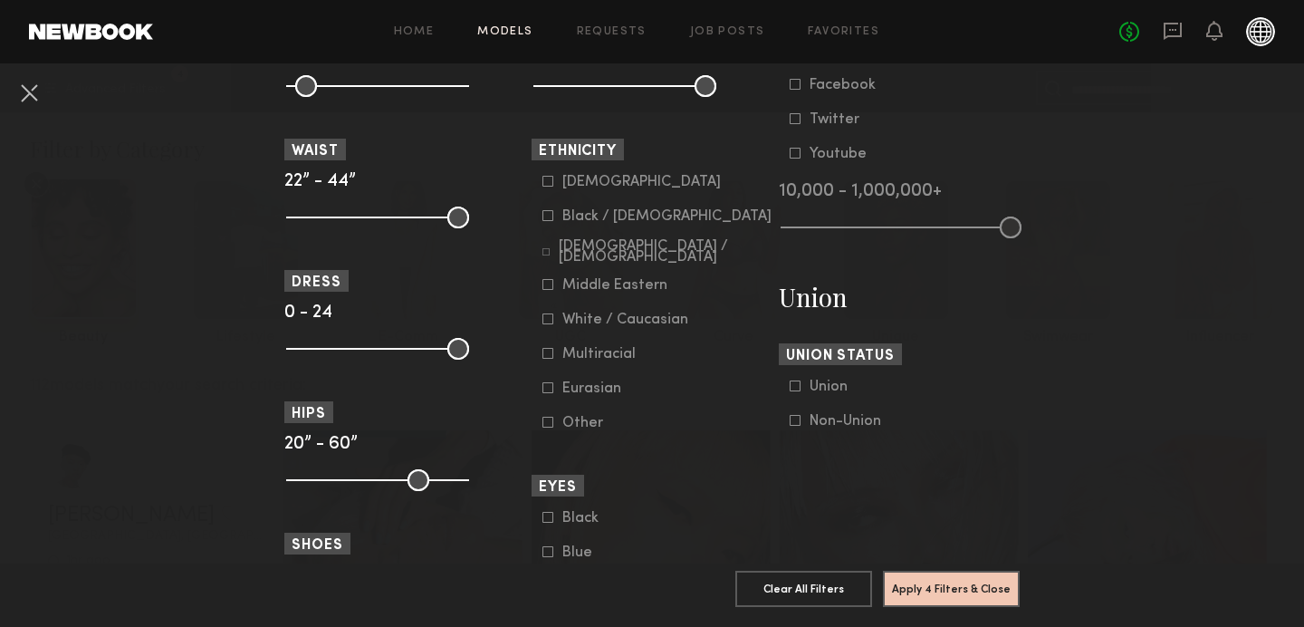
click at [551, 180] on icon at bounding box center [548, 181] width 11 height 11
click at [545, 221] on icon at bounding box center [548, 215] width 11 height 11
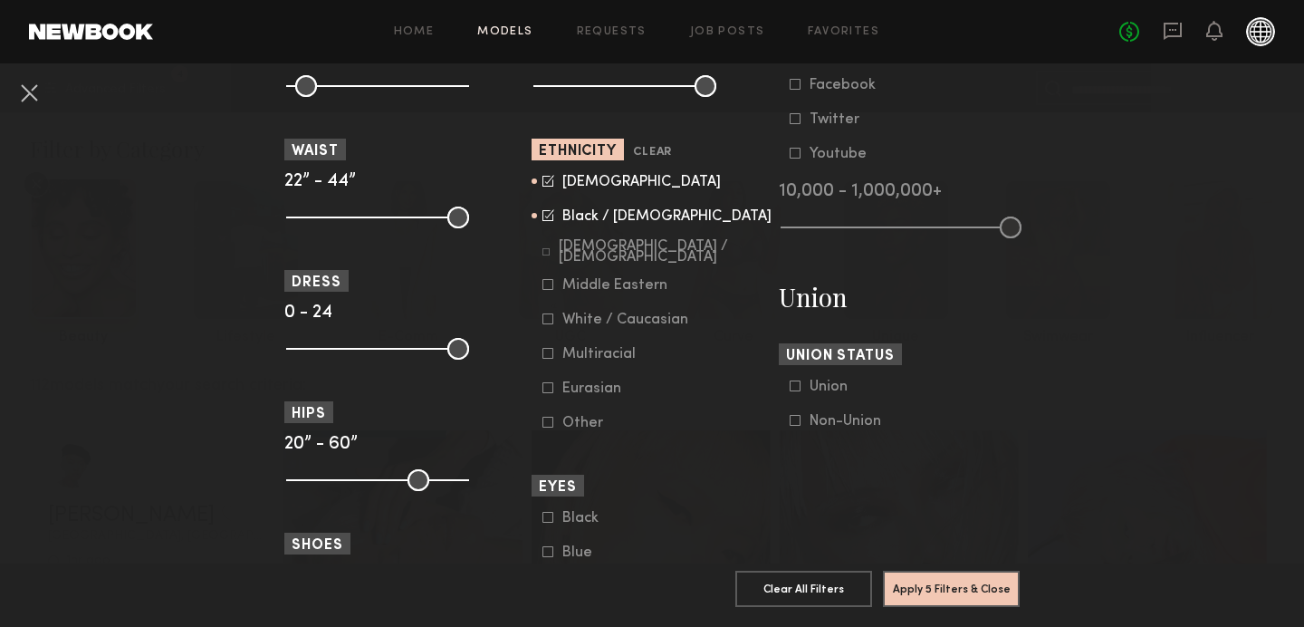
click at [548, 253] on icon at bounding box center [546, 251] width 7 height 7
click at [544, 280] on common-framework-checkbox "Middle Eastern" at bounding box center [658, 285] width 230 height 16
click at [545, 287] on icon at bounding box center [548, 284] width 11 height 11
click at [551, 357] on icon at bounding box center [548, 353] width 11 height 11
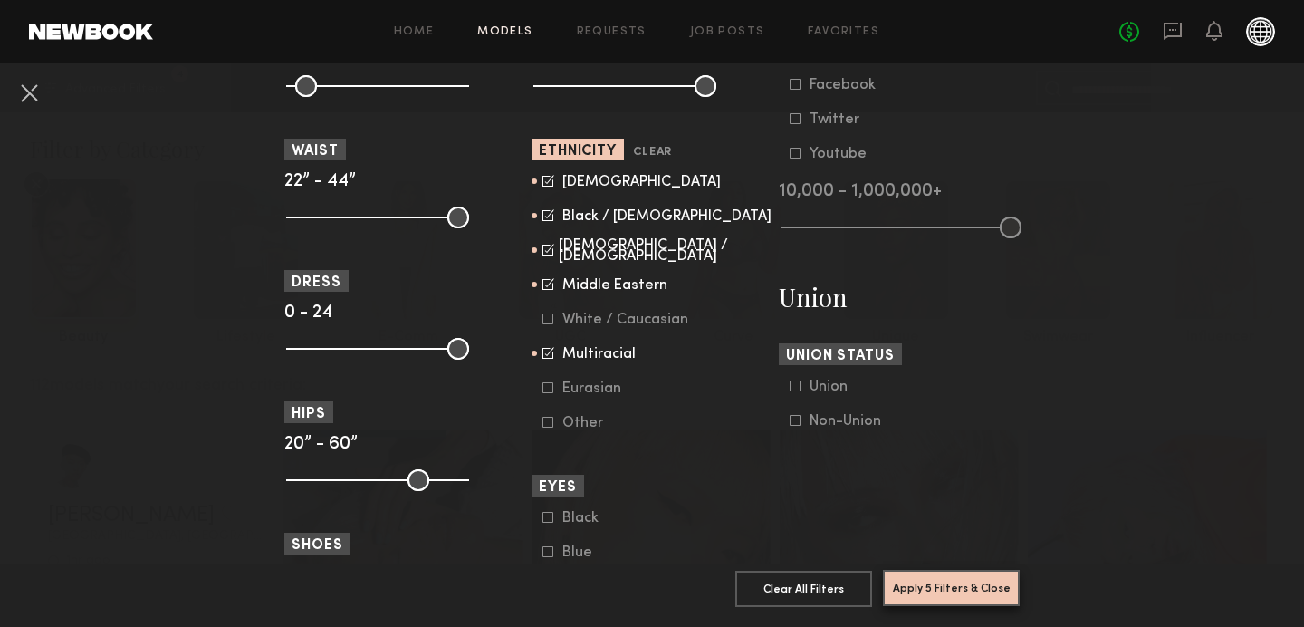
click at [947, 583] on button "Apply 5 Filters & Close" at bounding box center [951, 588] width 137 height 36
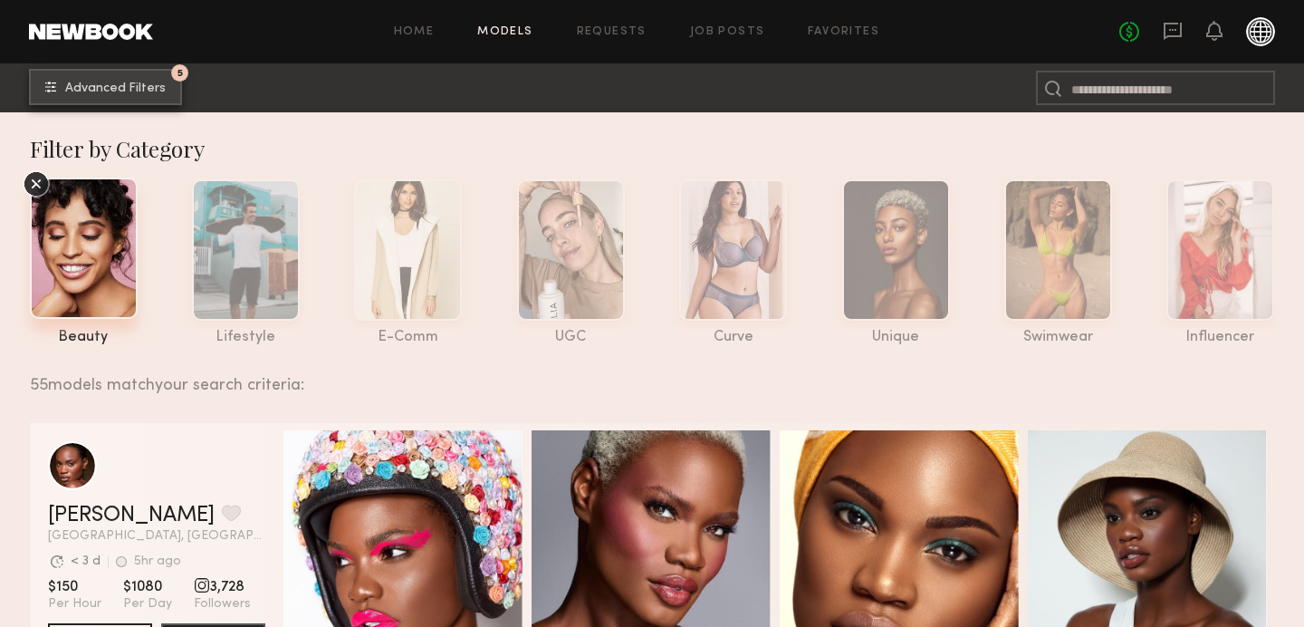
scroll to position [1, 0]
